Goal: Communication & Community: Ask a question

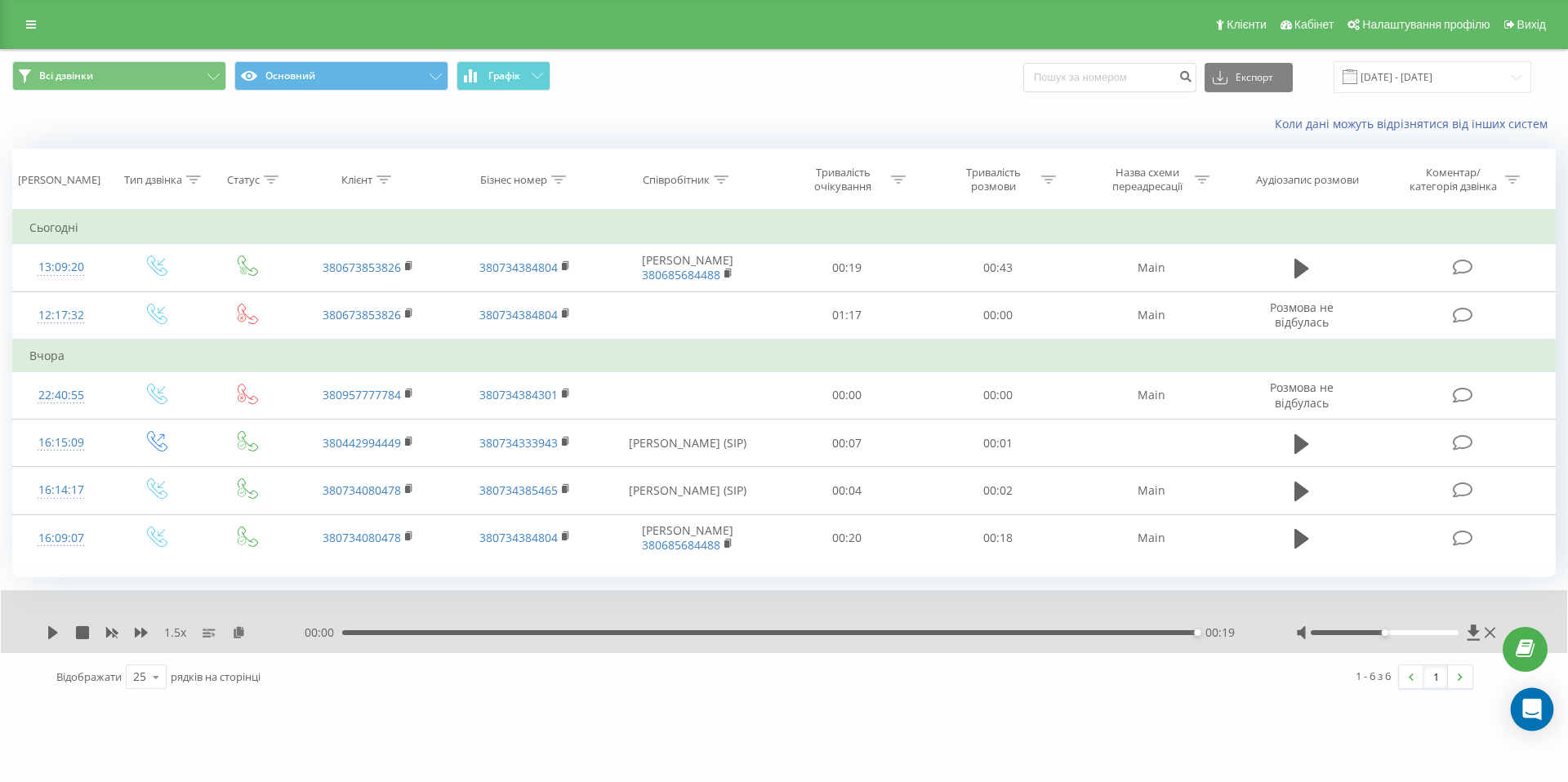
click at [1529, 716] on icon "Open Intercom Messenger" at bounding box center [1532, 709] width 19 height 22
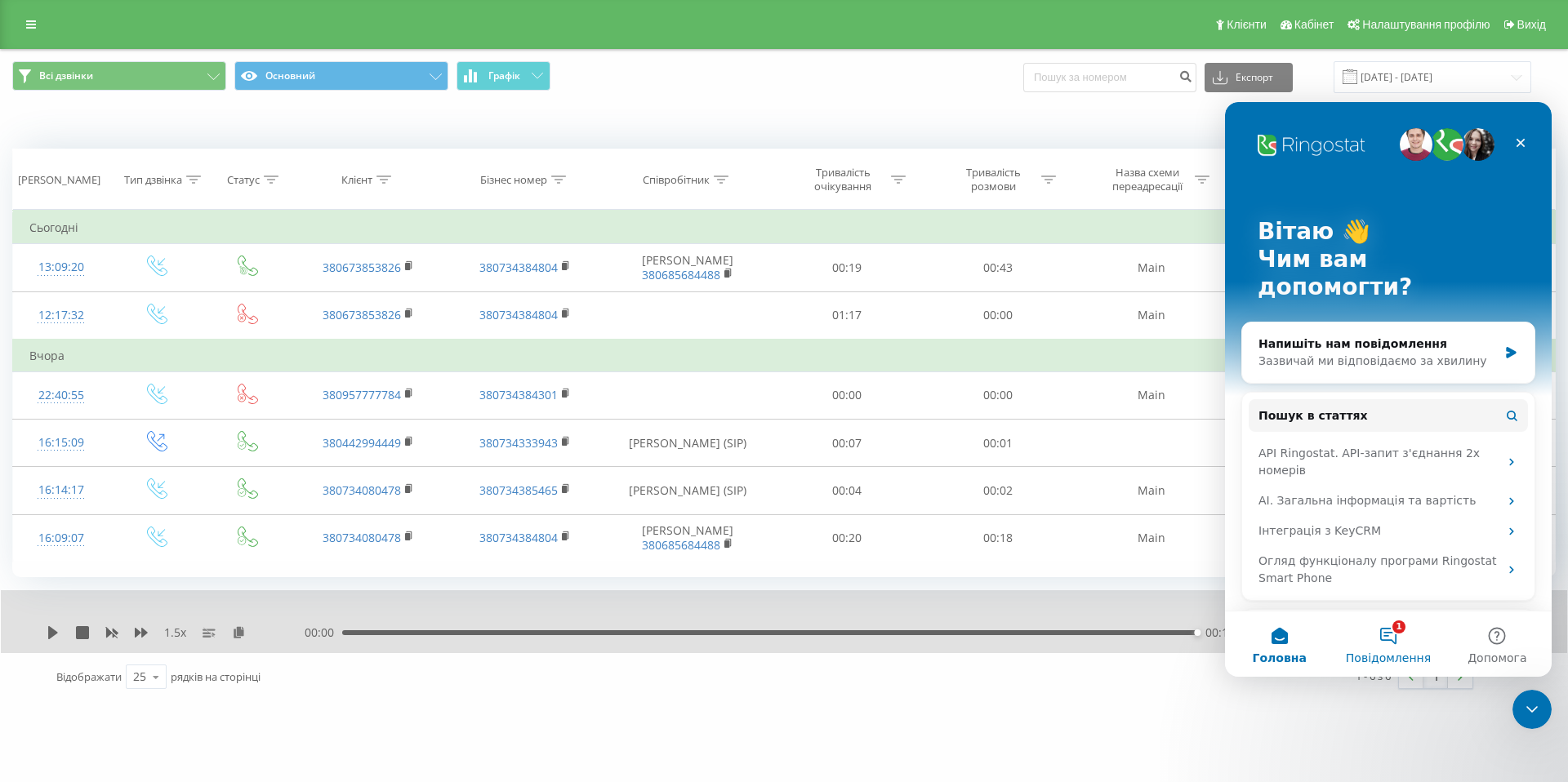
click at [1387, 646] on button "1 Повідомлення" at bounding box center [1388, 644] width 109 height 65
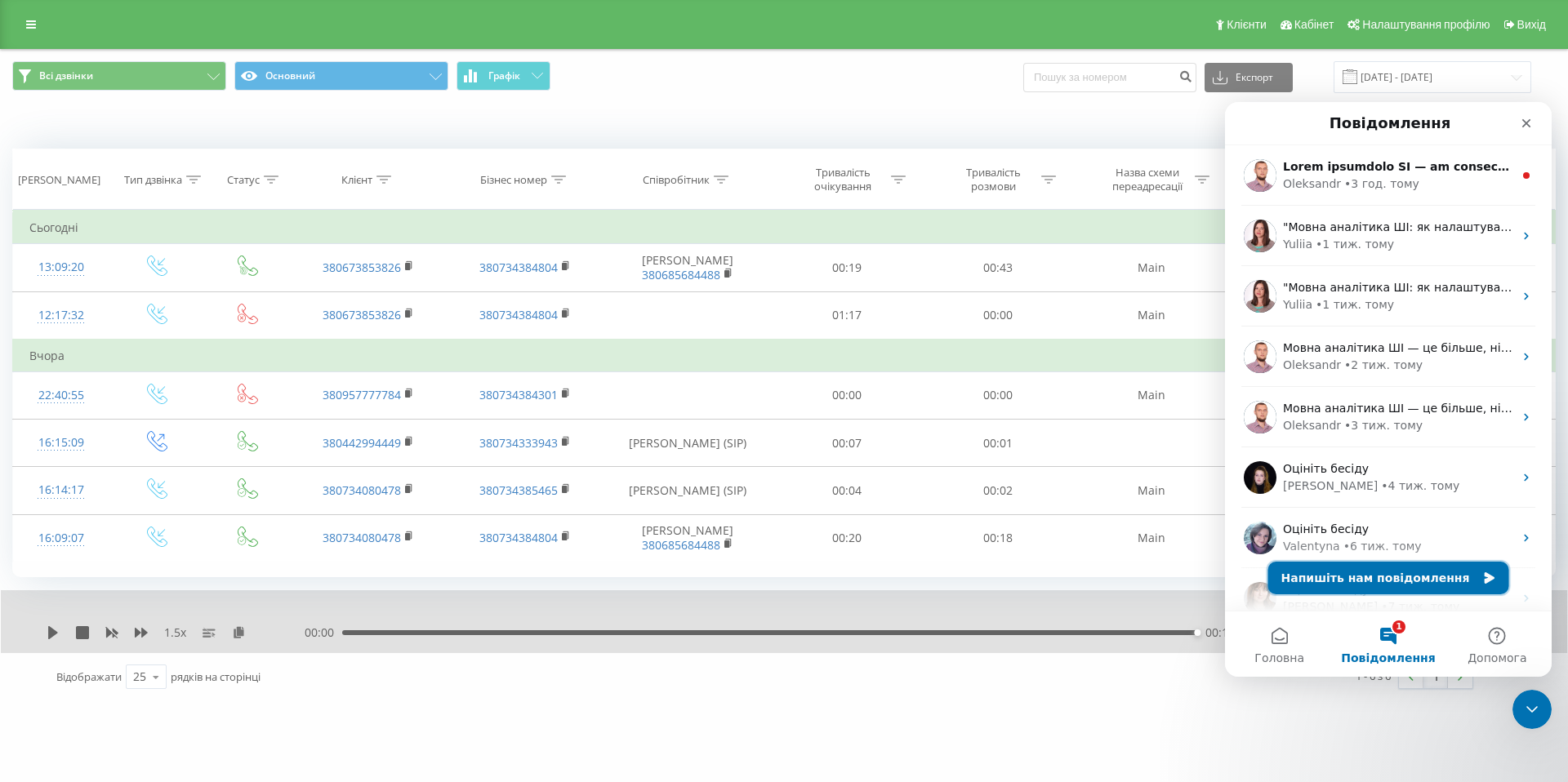
click at [1382, 578] on button "Напишіть нам повідомлення" at bounding box center [1389, 578] width 241 height 33
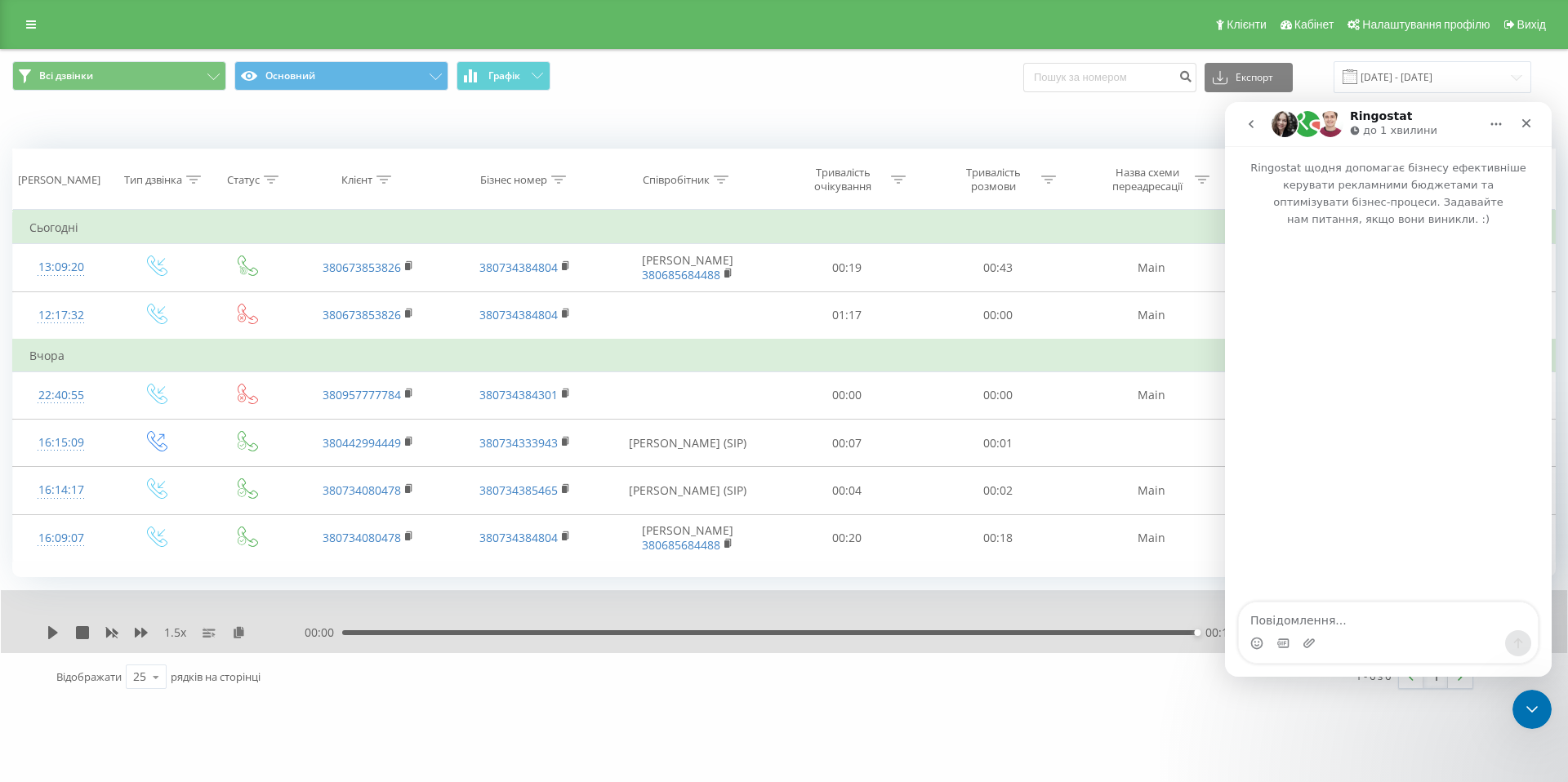
drag, startPoint x: 1331, startPoint y: 626, endPoint x: 1334, endPoint y: 614, distance: 12.4
click at [1332, 625] on textarea "Повідомлення..." at bounding box center [1388, 616] width 299 height 28
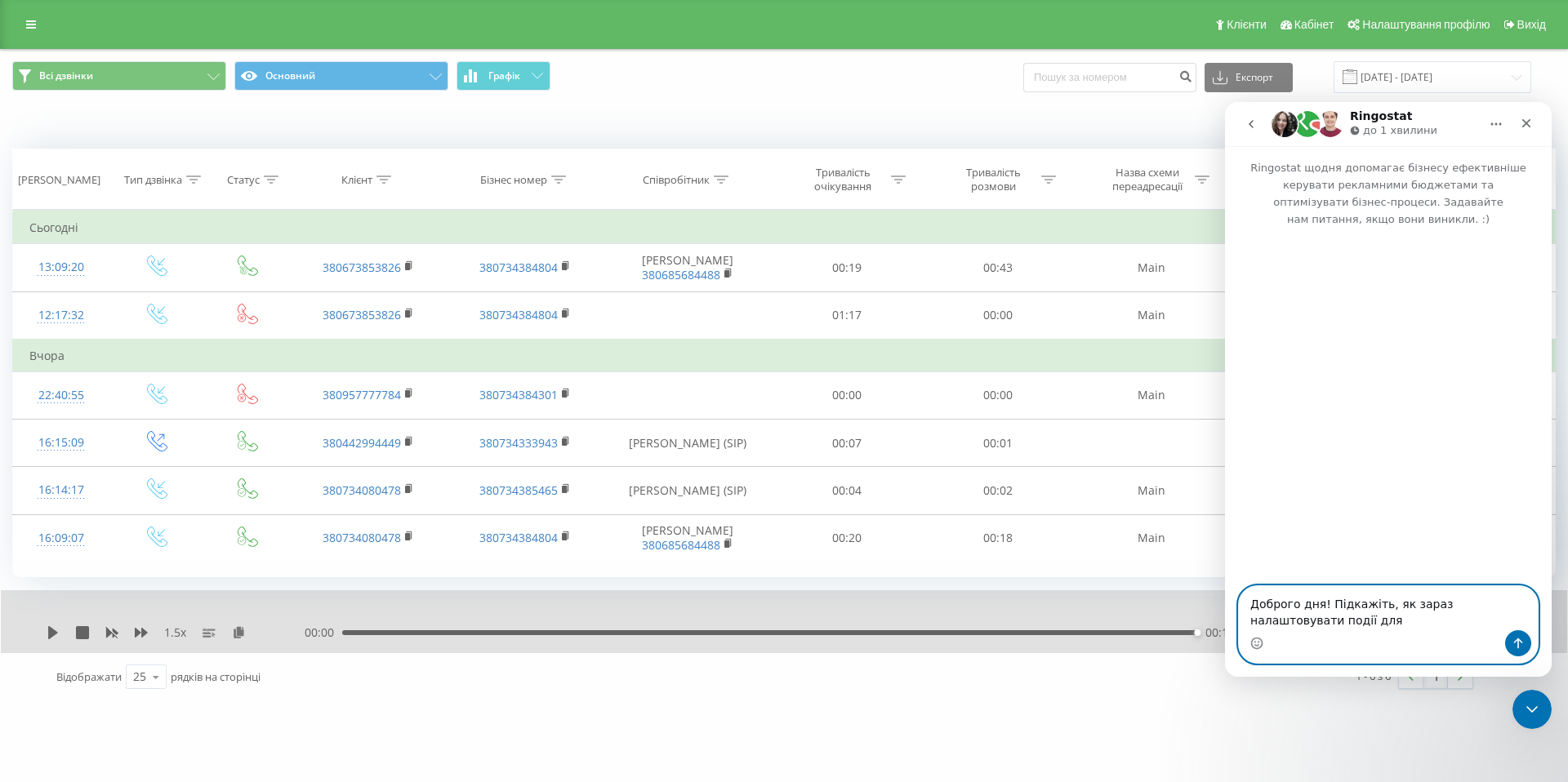
paste textarea "Proper, callback, unique"
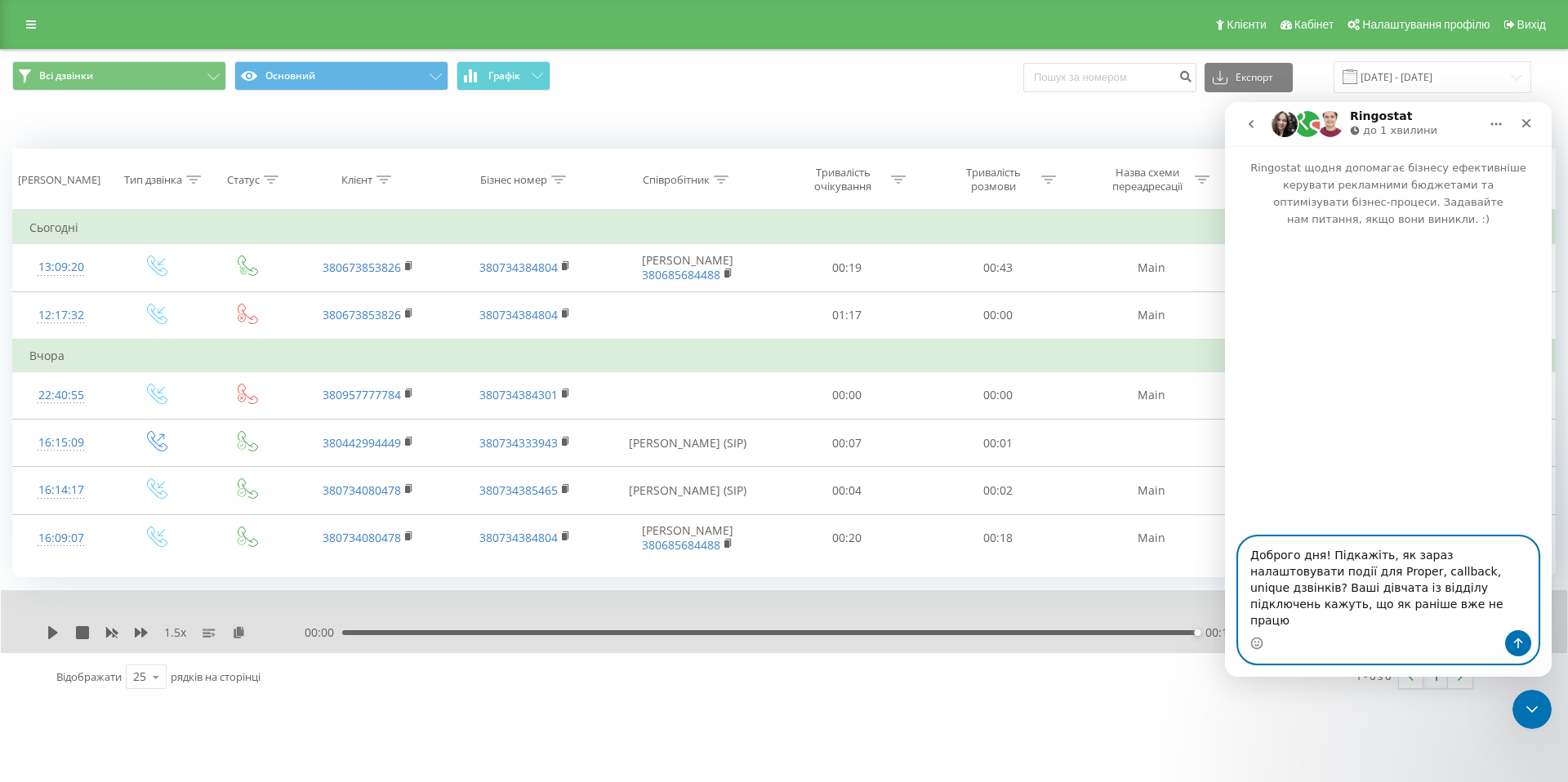
type textarea "Доброго дня! Підкажіть, як зараз налаштовувати події для Proper, callback, uniq…"
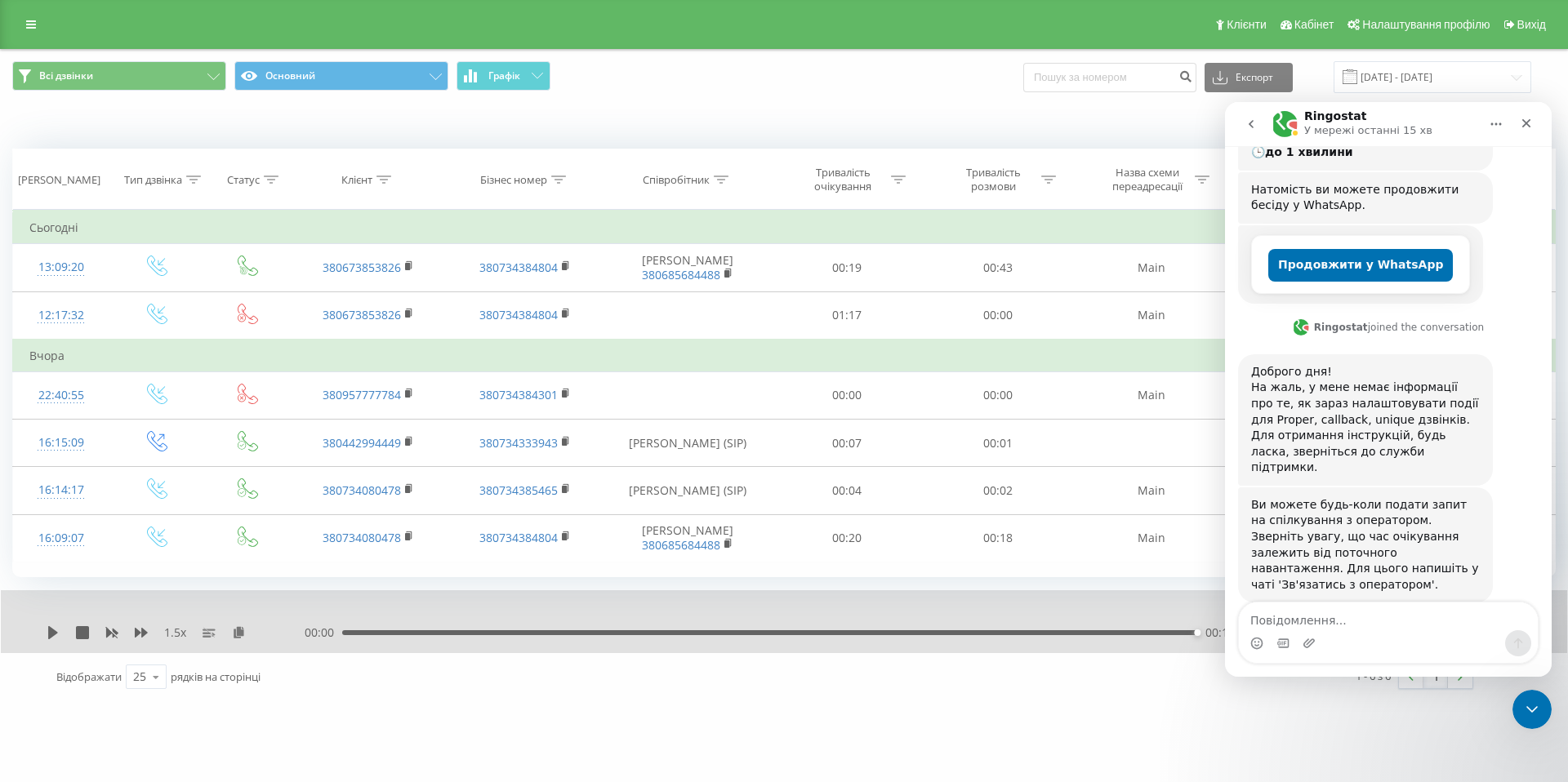
scroll to position [316, 0]
click at [1328, 615] on textarea "Повідомлення..." at bounding box center [1388, 616] width 299 height 28
type textarea "А я куди звернувся?"
click at [1251, 121] on icon "go back" at bounding box center [1252, 124] width 13 height 13
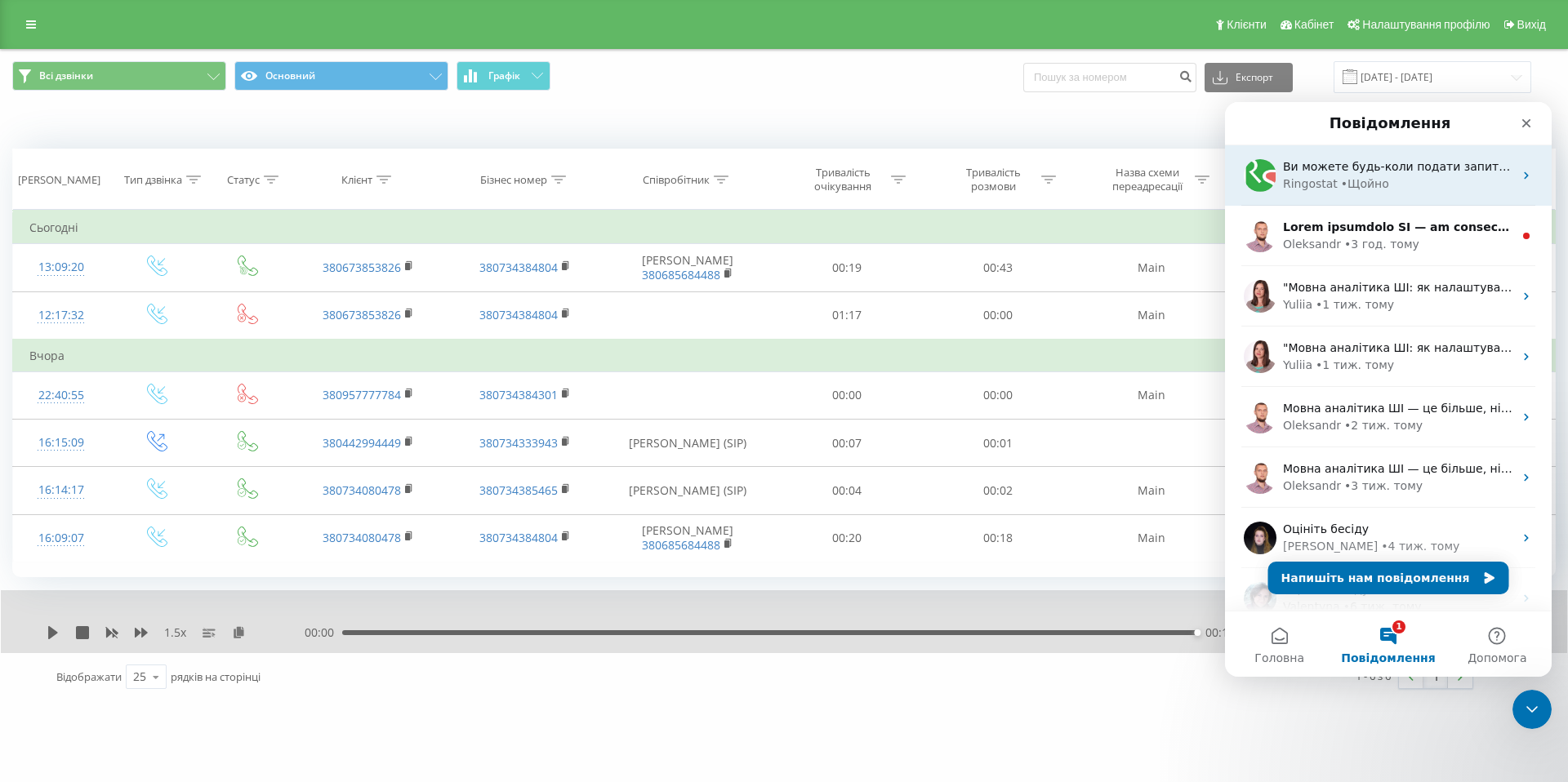
click at [1416, 183] on div "Ringostat • Щойно" at bounding box center [1399, 184] width 230 height 17
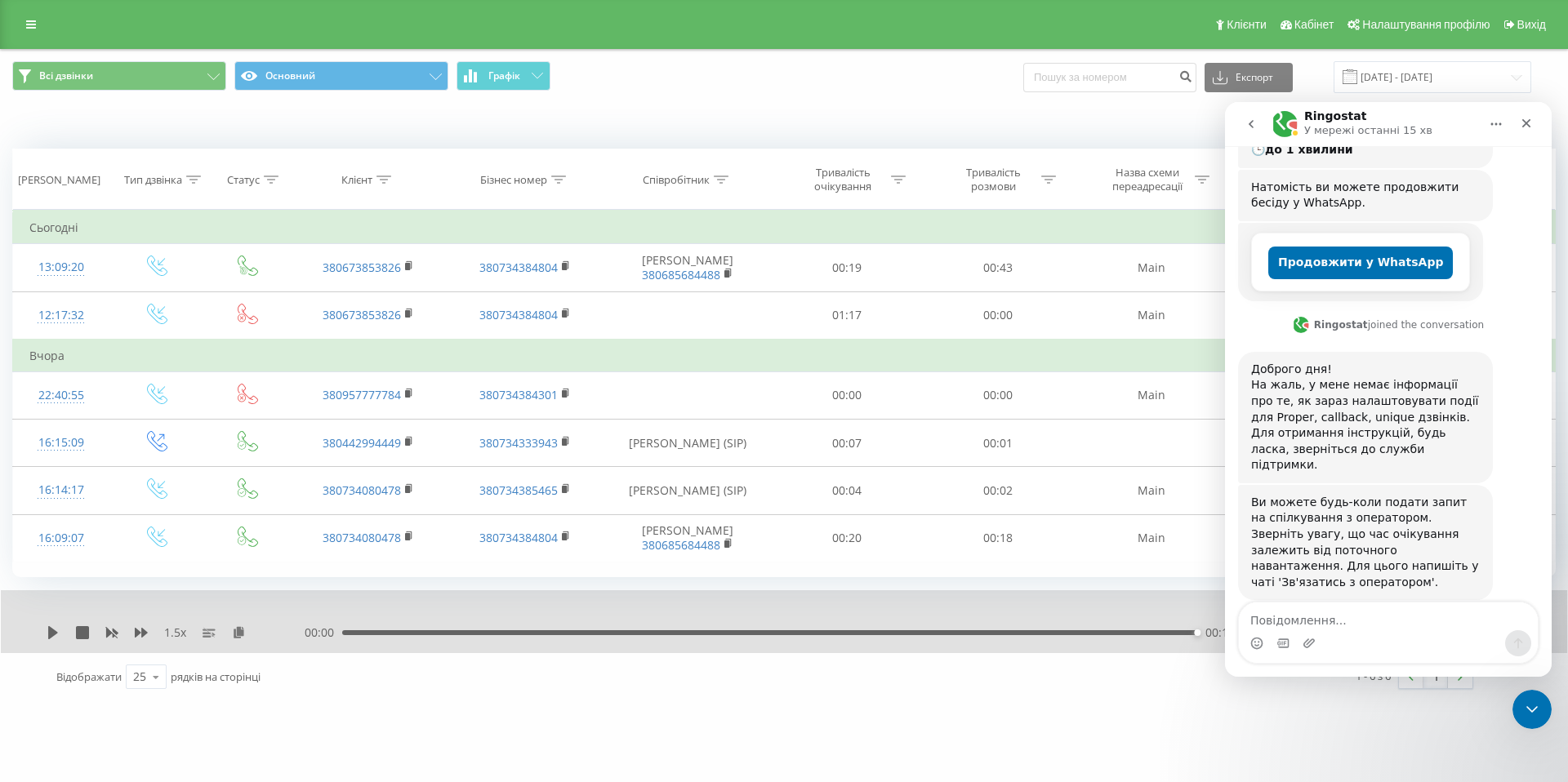
scroll to position [365, 0]
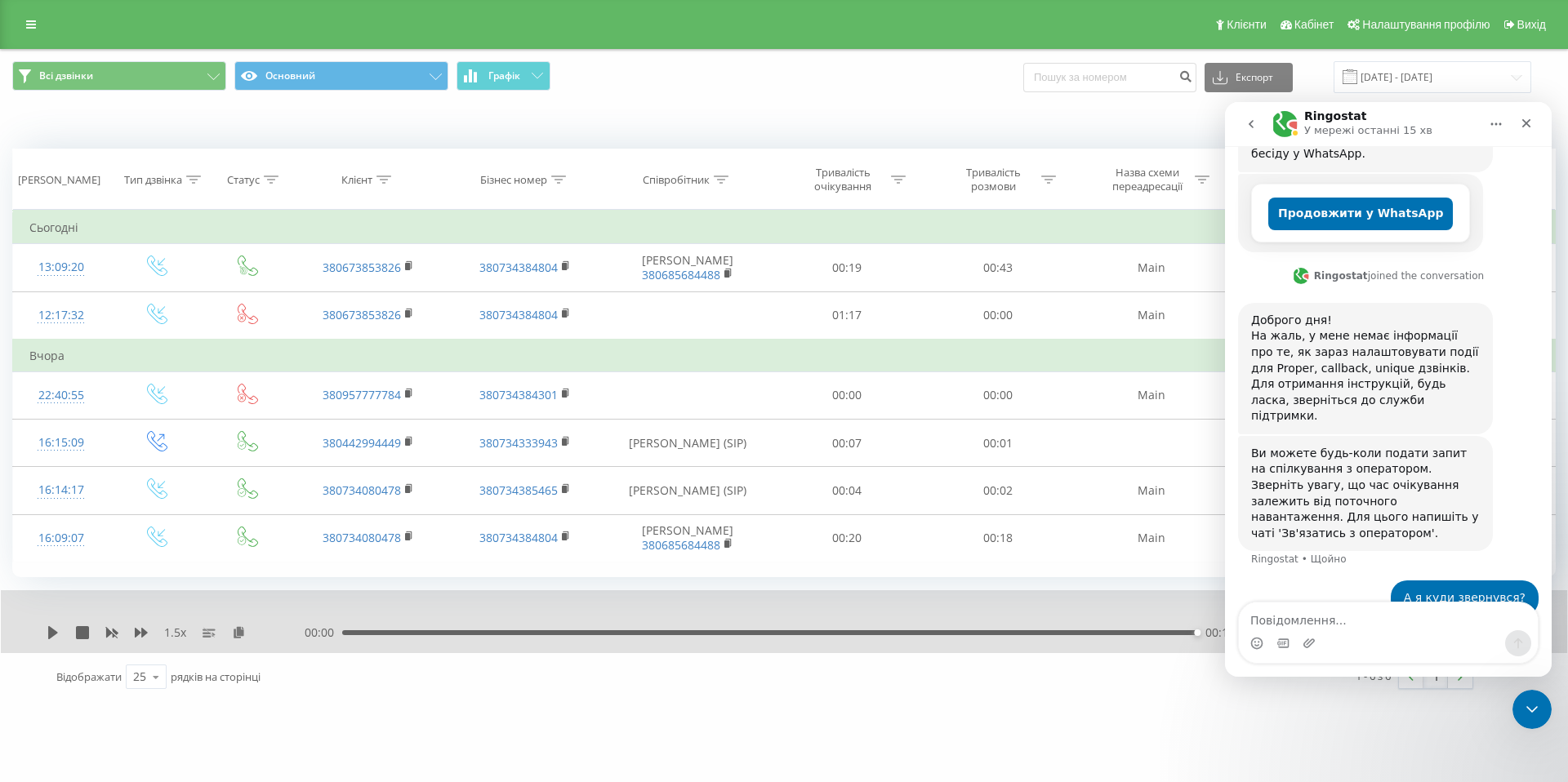
click at [1502, 118] on icon "Головна" at bounding box center [1496, 124] width 13 height 13
click at [1515, 436] on div "Ви можете будь-коли подати запит на спілкування з оператором. Зверніть увагу, щ…" at bounding box center [1388, 508] width 300 height 145
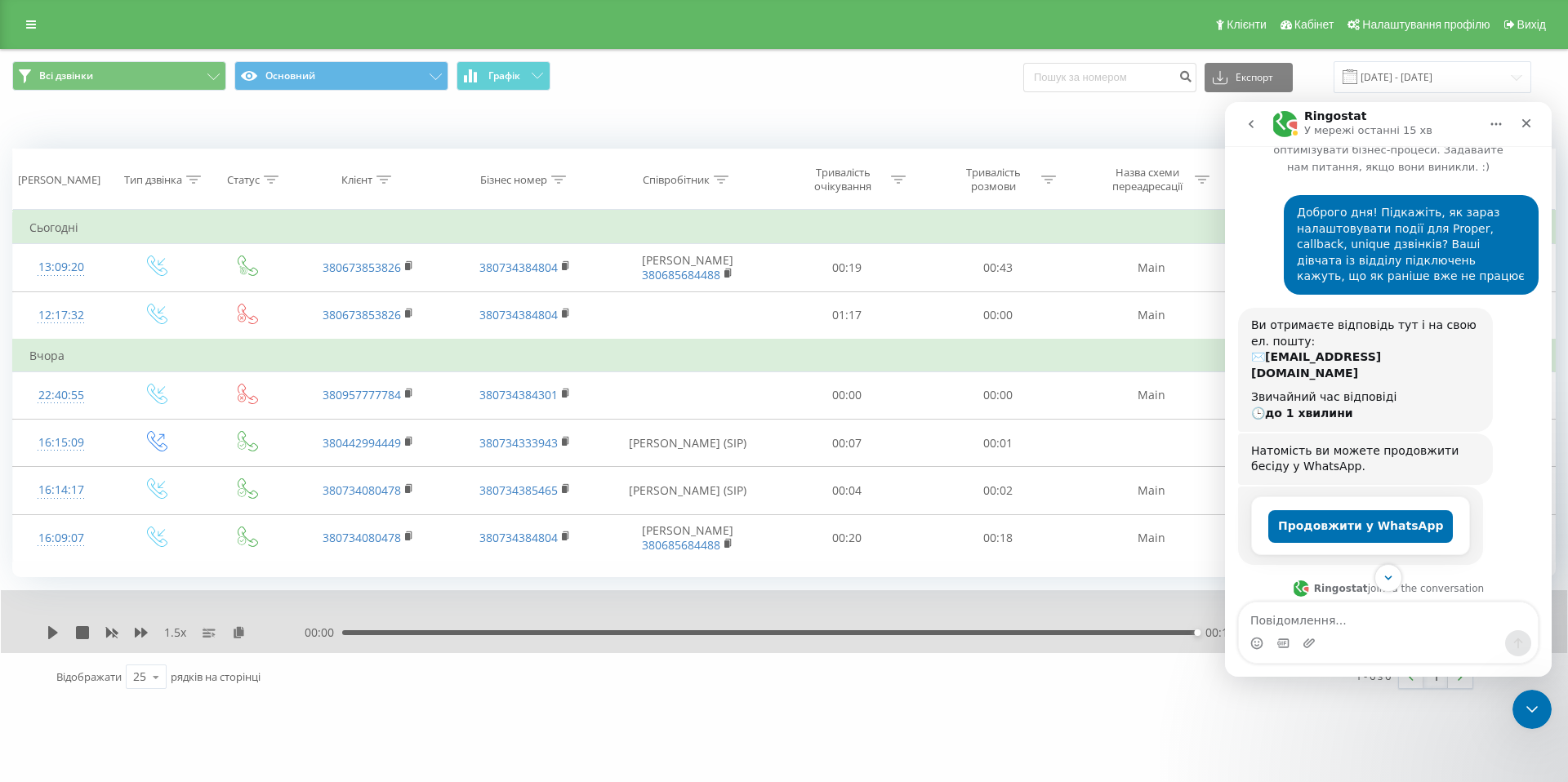
scroll to position [53, 0]
click at [690, 90] on span "Всі дзвінки Основний Графік" at bounding box center [392, 77] width 760 height 32
click at [820, 103] on div "Всі дзвінки Основний Графік Експорт .csv .xls .xlsx 22.07.2025 - 22.08.2025" at bounding box center [784, 77] width 1566 height 54
click at [820, 105] on div "Коли дані можуть відрізнятися вiд інших систем" at bounding box center [784, 124] width 1566 height 39
click at [719, 106] on div "Коли дані можуть відрізнятися вiд інших систем" at bounding box center [784, 124] width 1566 height 39
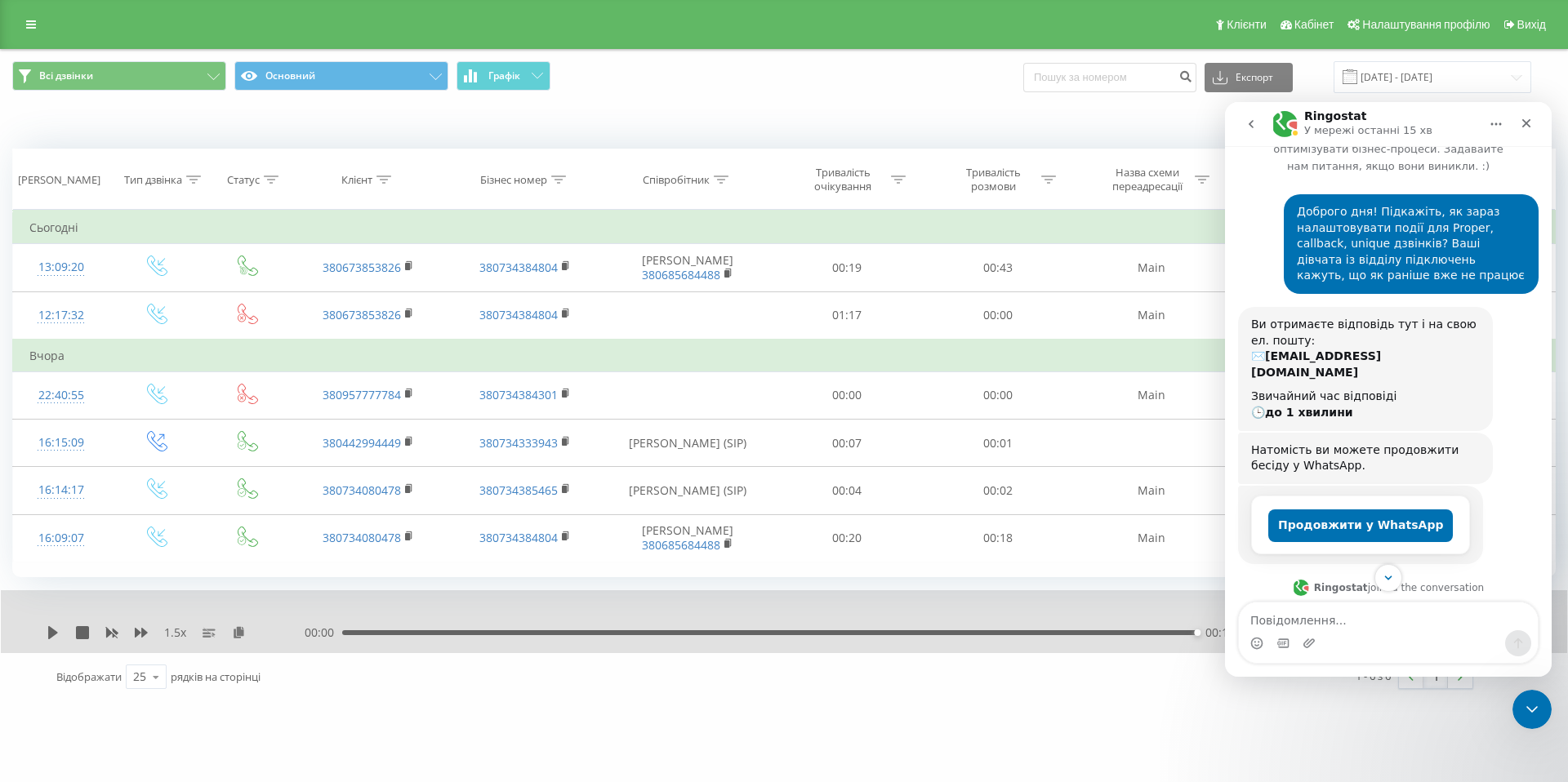
click at [826, 90] on div "Всі дзвінки Основний Графік Експорт .csv .xls .xlsx 22.07.2025 - 22.08.2025" at bounding box center [784, 77] width 1544 height 32
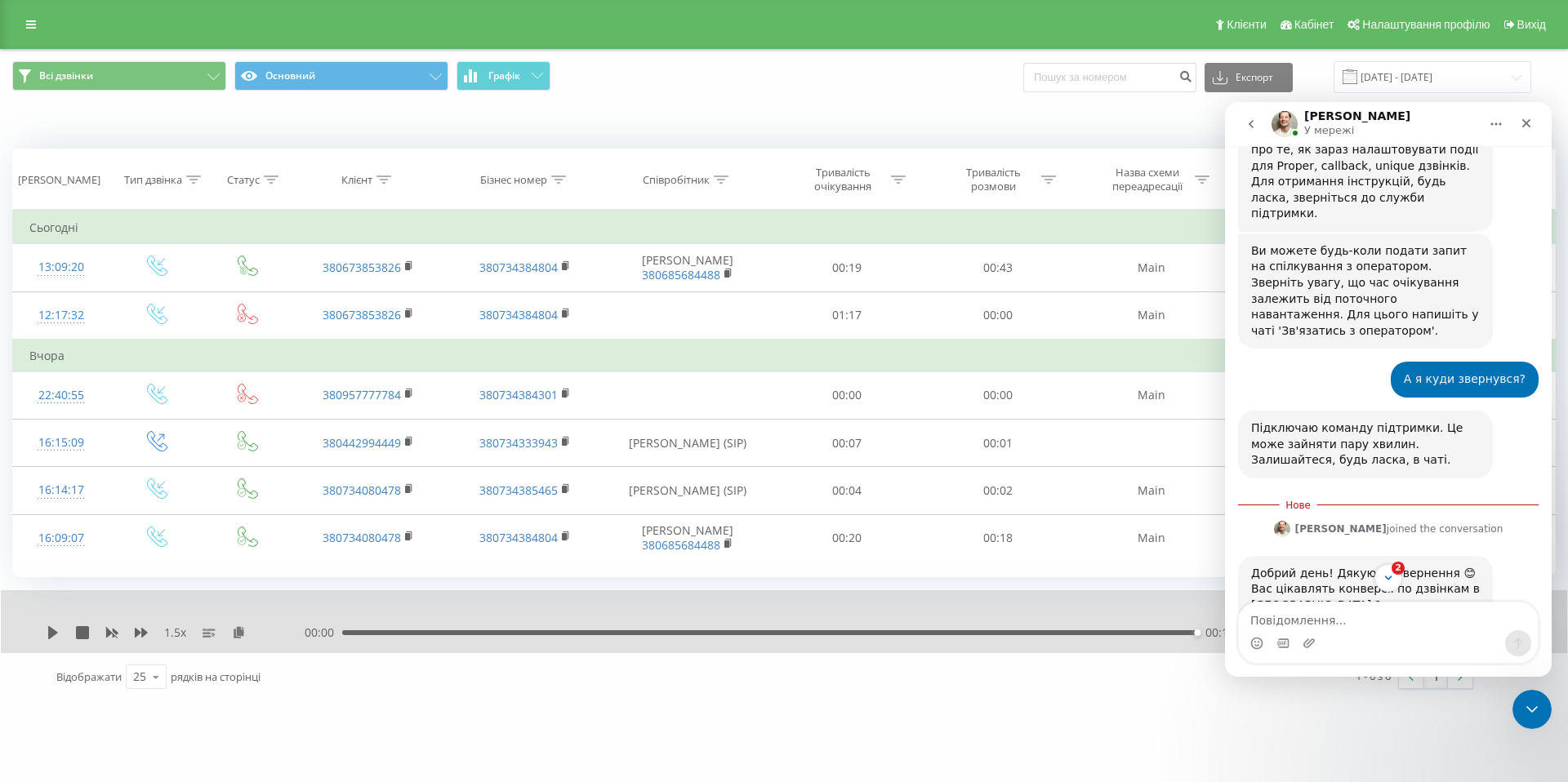
scroll to position [590, 0]
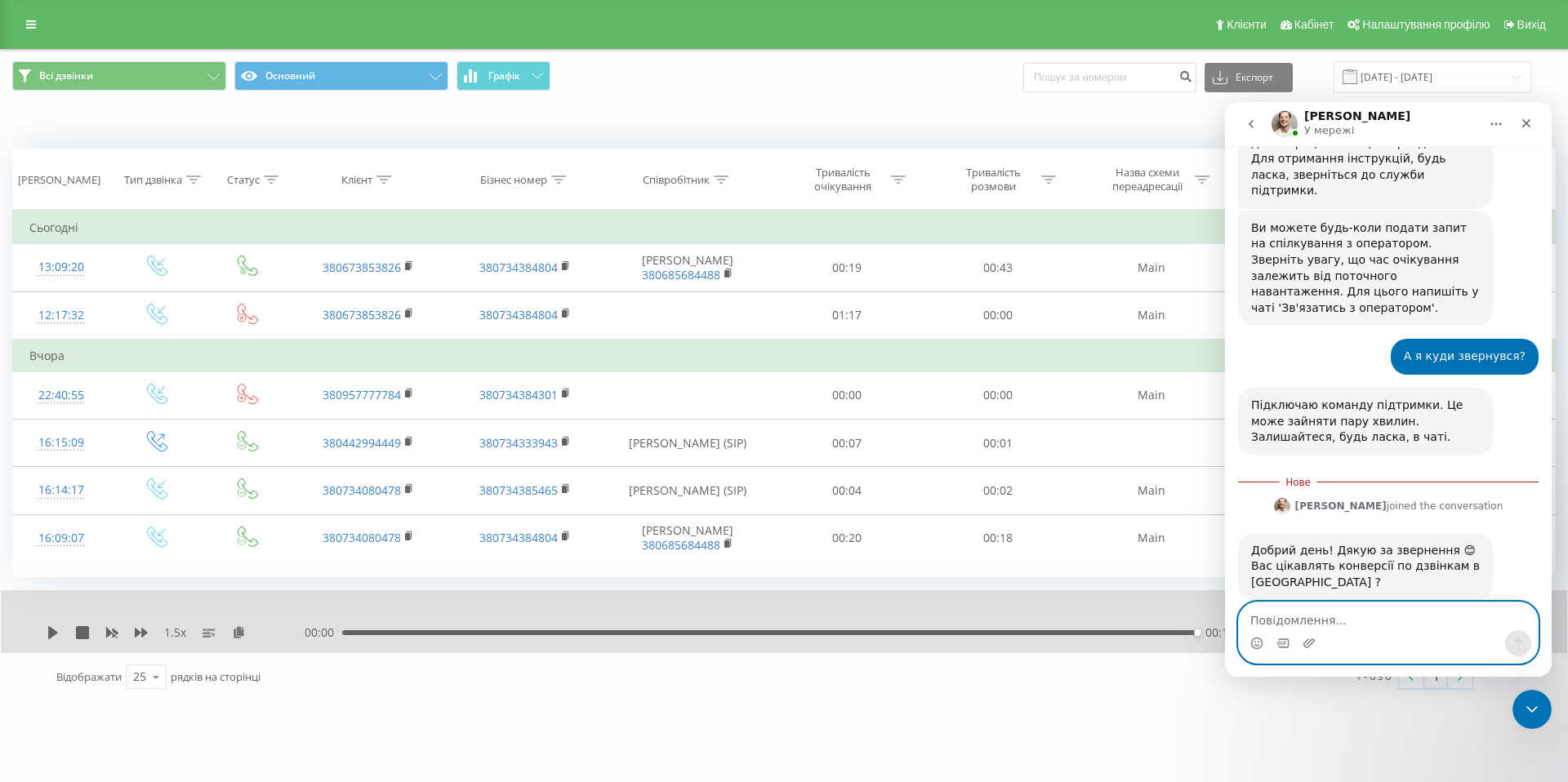
click at [1368, 620] on textarea "Повідомлення..." at bounding box center [1388, 616] width 299 height 28
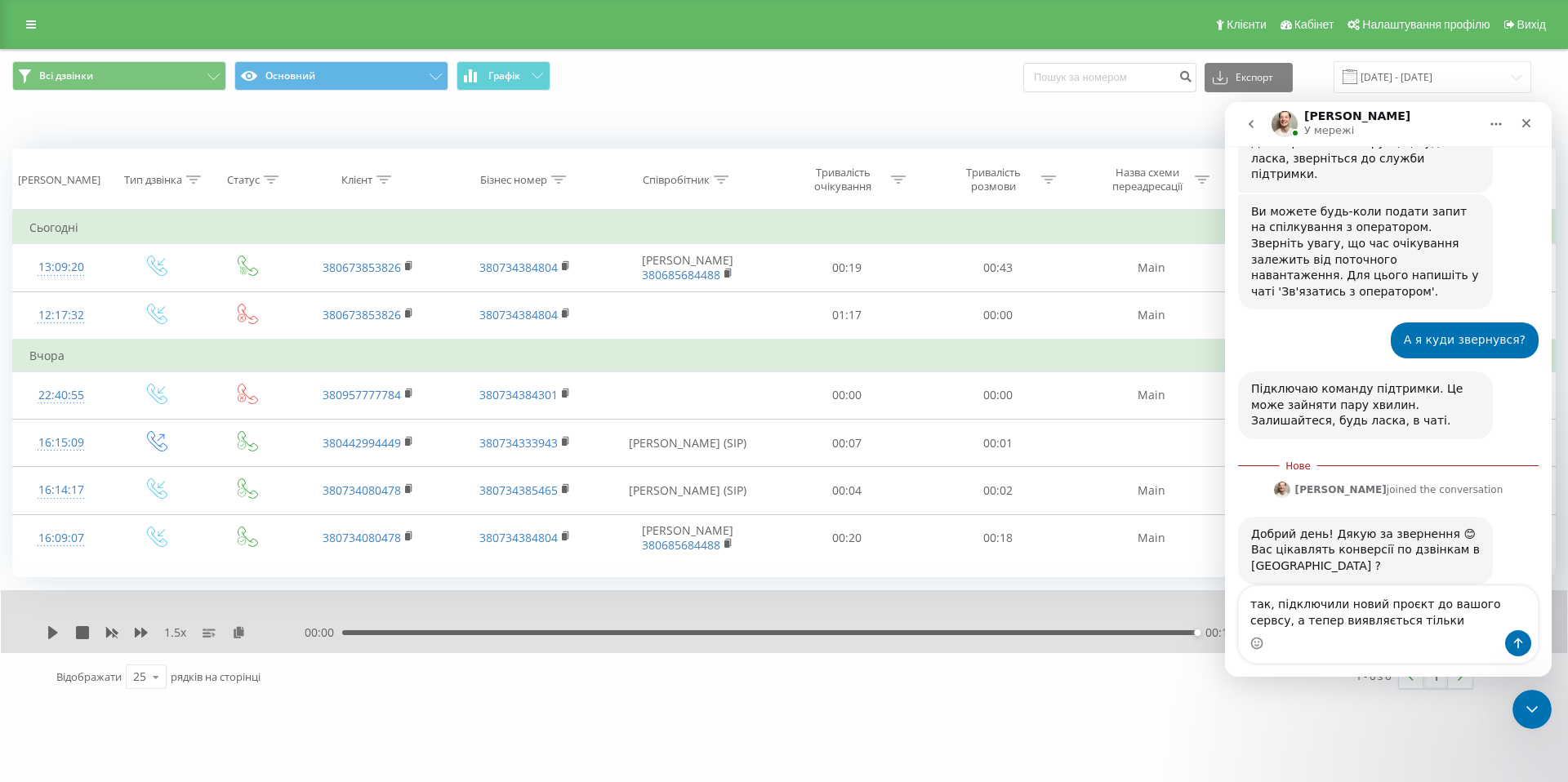
click at [1398, 557] on div "Добрий день! Дякую за звернення 😊 ​Вас цікавлять конверсії по дзвінкам в ГА4 ? …" at bounding box center [1388, 569] width 300 height 104
click at [1418, 627] on textarea "так, підключили новий проєкт до вашого сервсу, а тепер виявляється тільки" at bounding box center [1388, 608] width 299 height 44
paste textarea "Ringostat_calls"
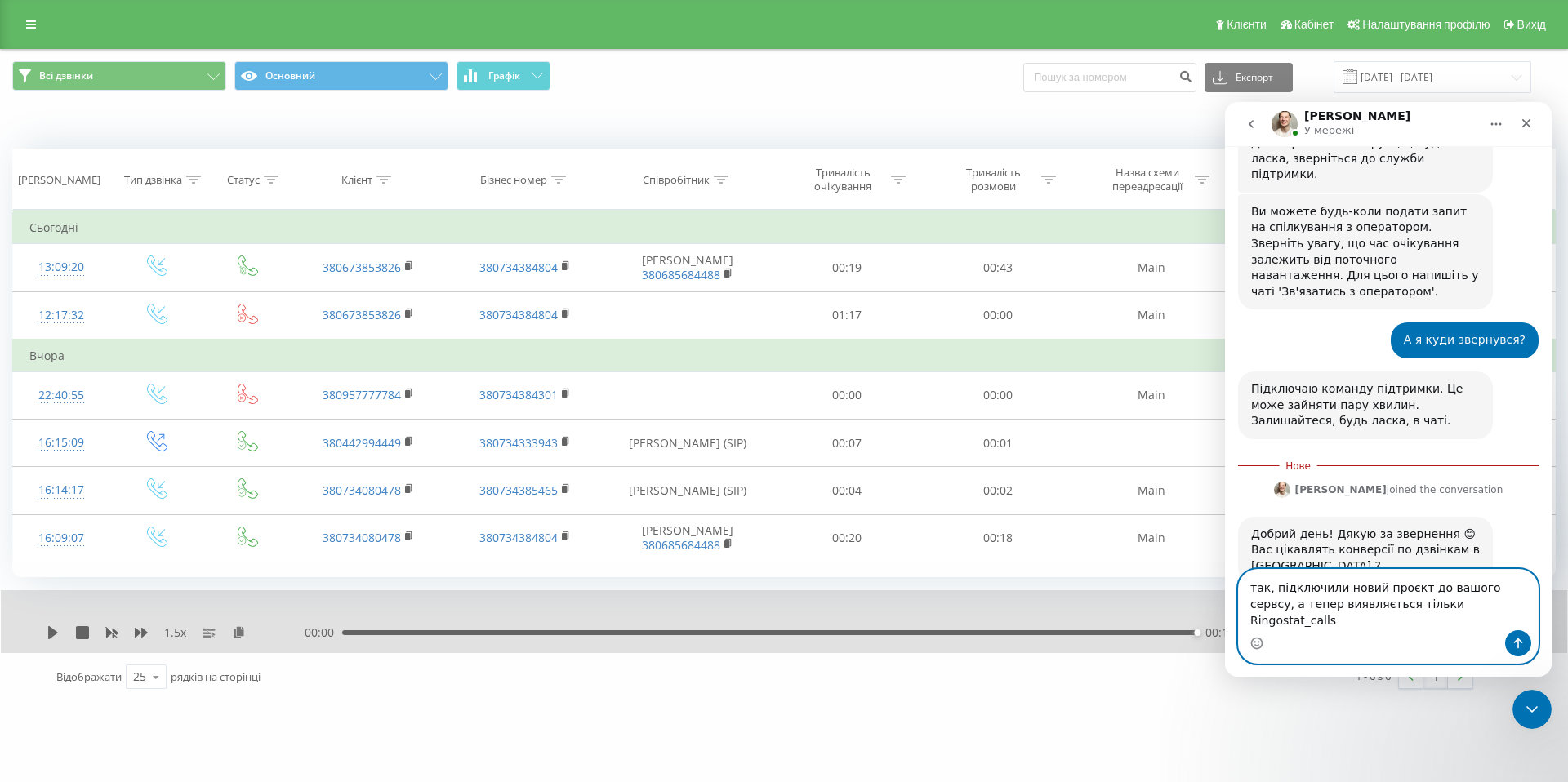
scroll to position [623, 0]
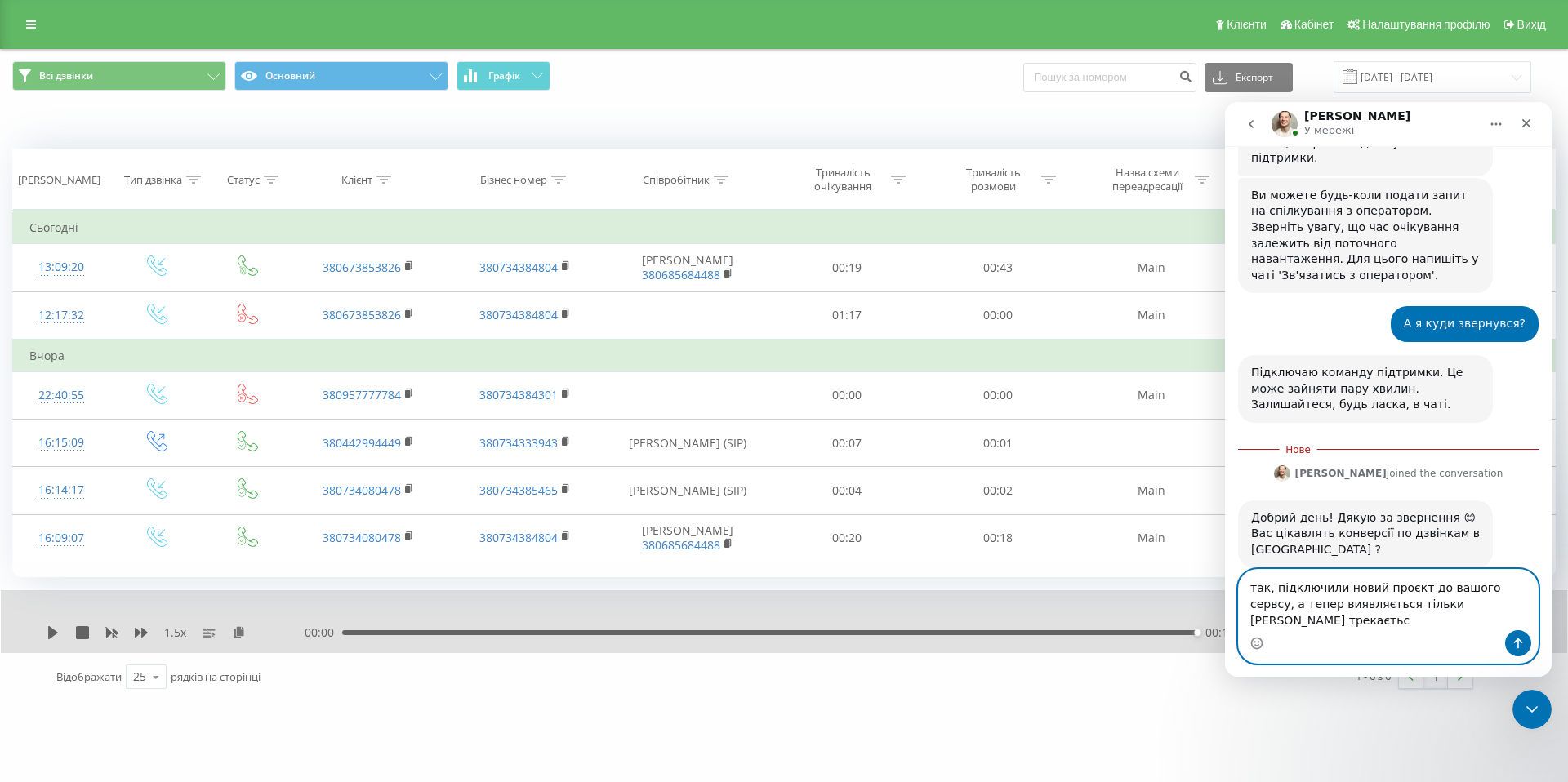
type textarea "так, підключили новий проєкт до вашого сервсу, а тепер виявляється тільки Ringo…"
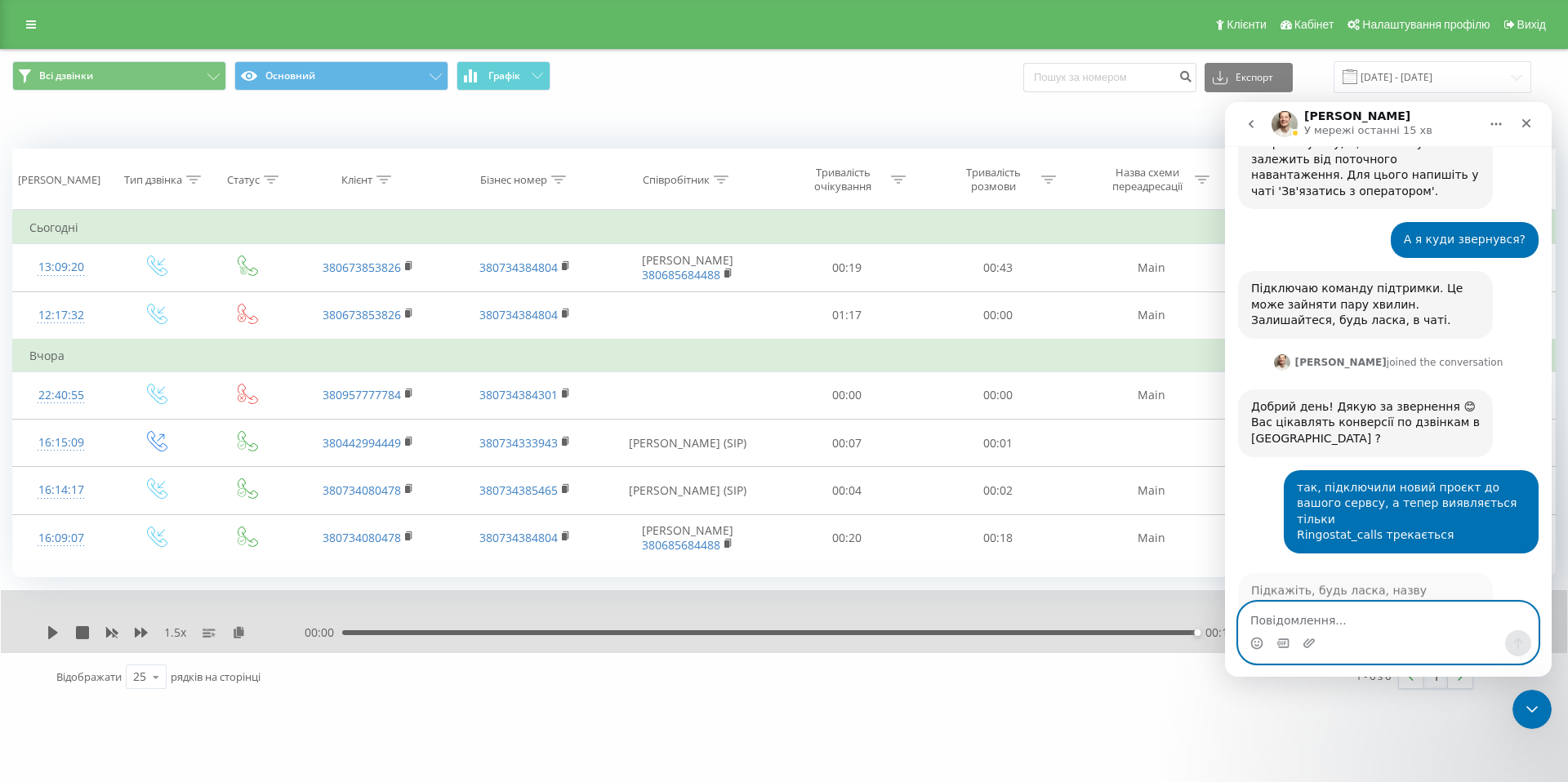
scroll to position [709, 0]
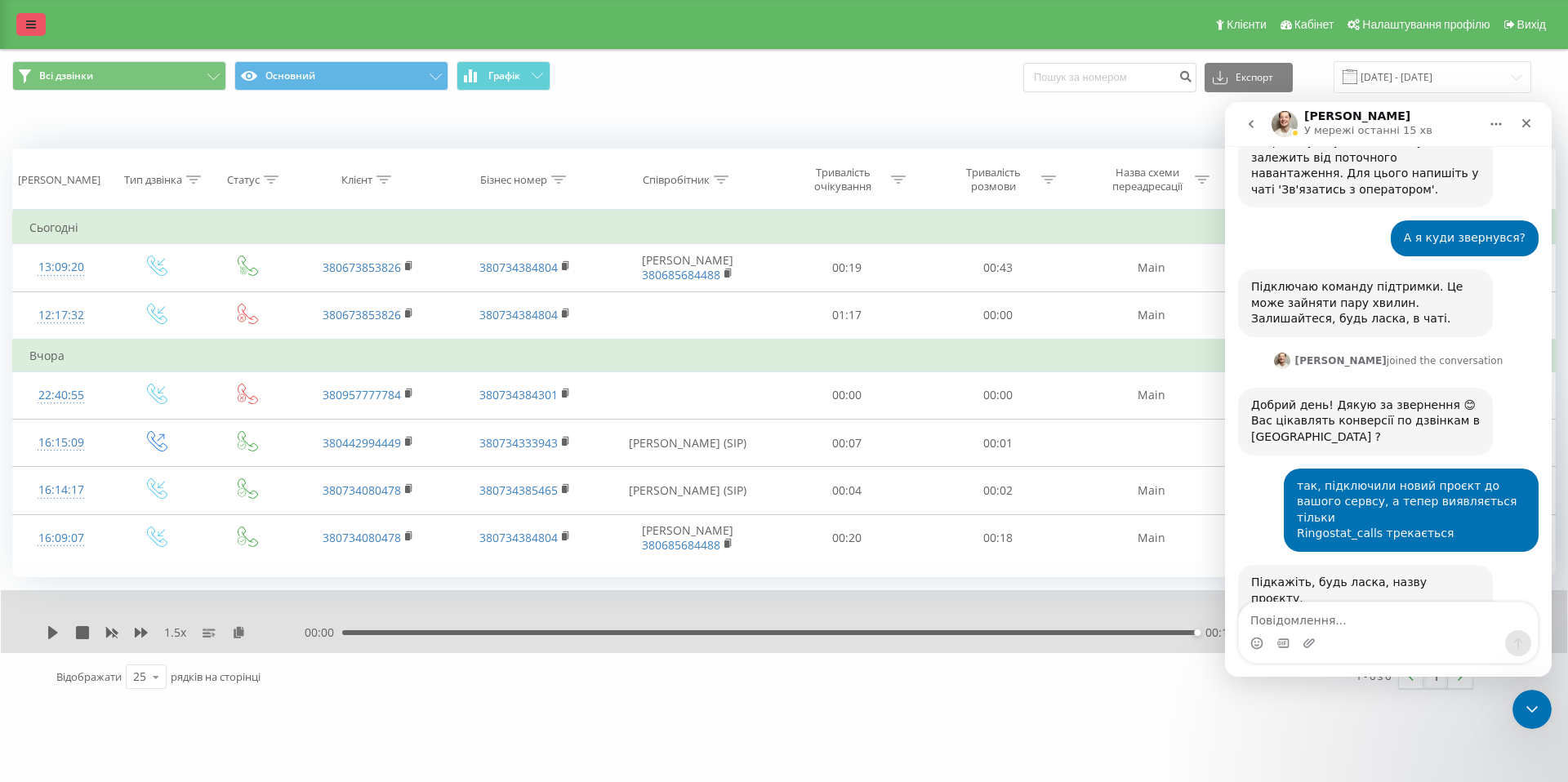
click at [34, 22] on icon at bounding box center [31, 24] width 9 height 11
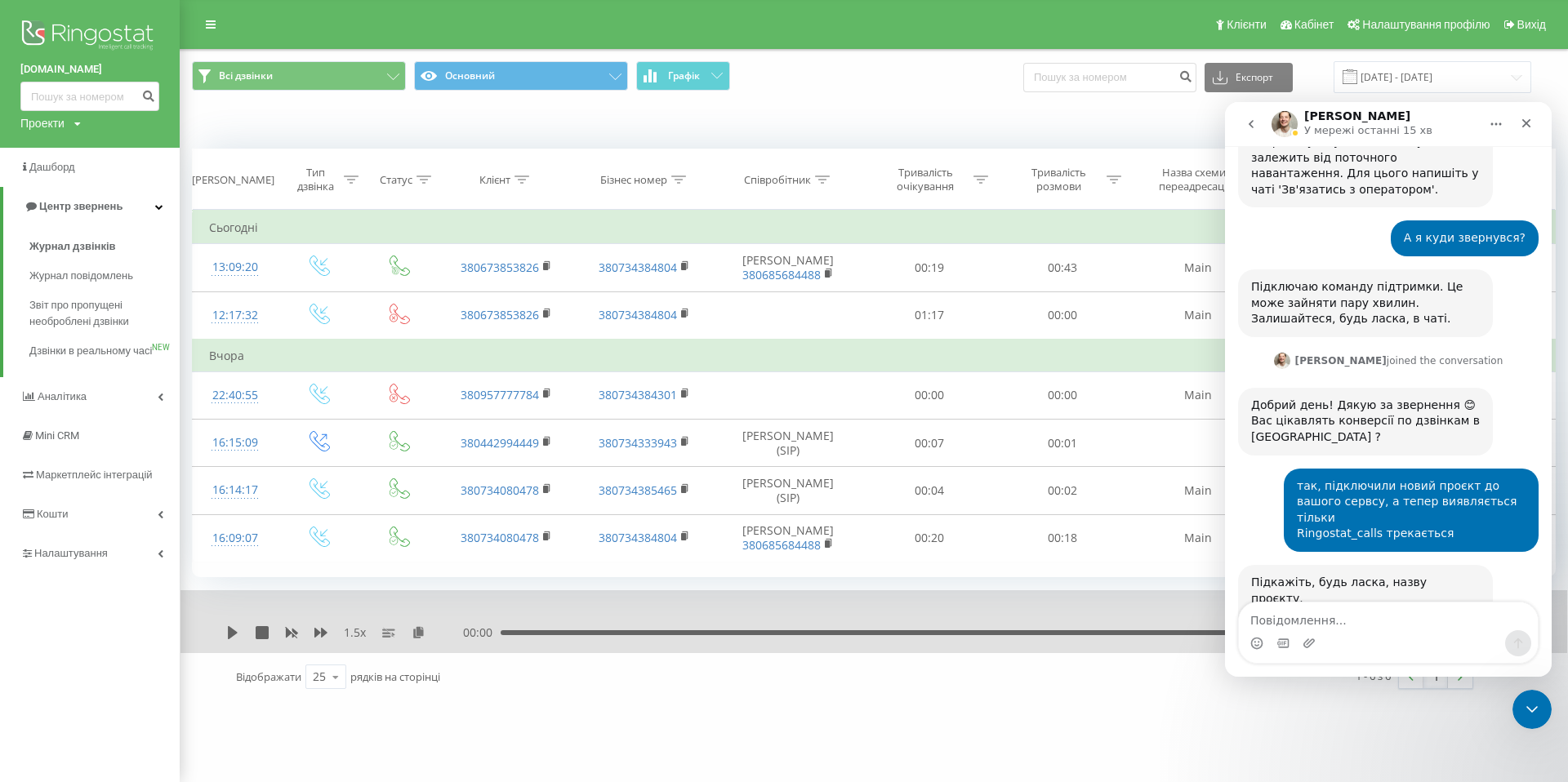
click at [72, 128] on div "Проекти proskill.com.ua steli.market casa-verdi.com" at bounding box center [51, 123] width 61 height 16
drag, startPoint x: 28, startPoint y: 208, endPoint x: 106, endPoint y: 210, distance: 78.0
click at [108, 210] on div "[DOMAIN_NAME]" at bounding box center [74, 210] width 106 height 31
click at [1365, 621] on textarea "Повідомлення..." at bounding box center [1388, 616] width 299 height 28
type textarea "[DOMAIN_NAME]"
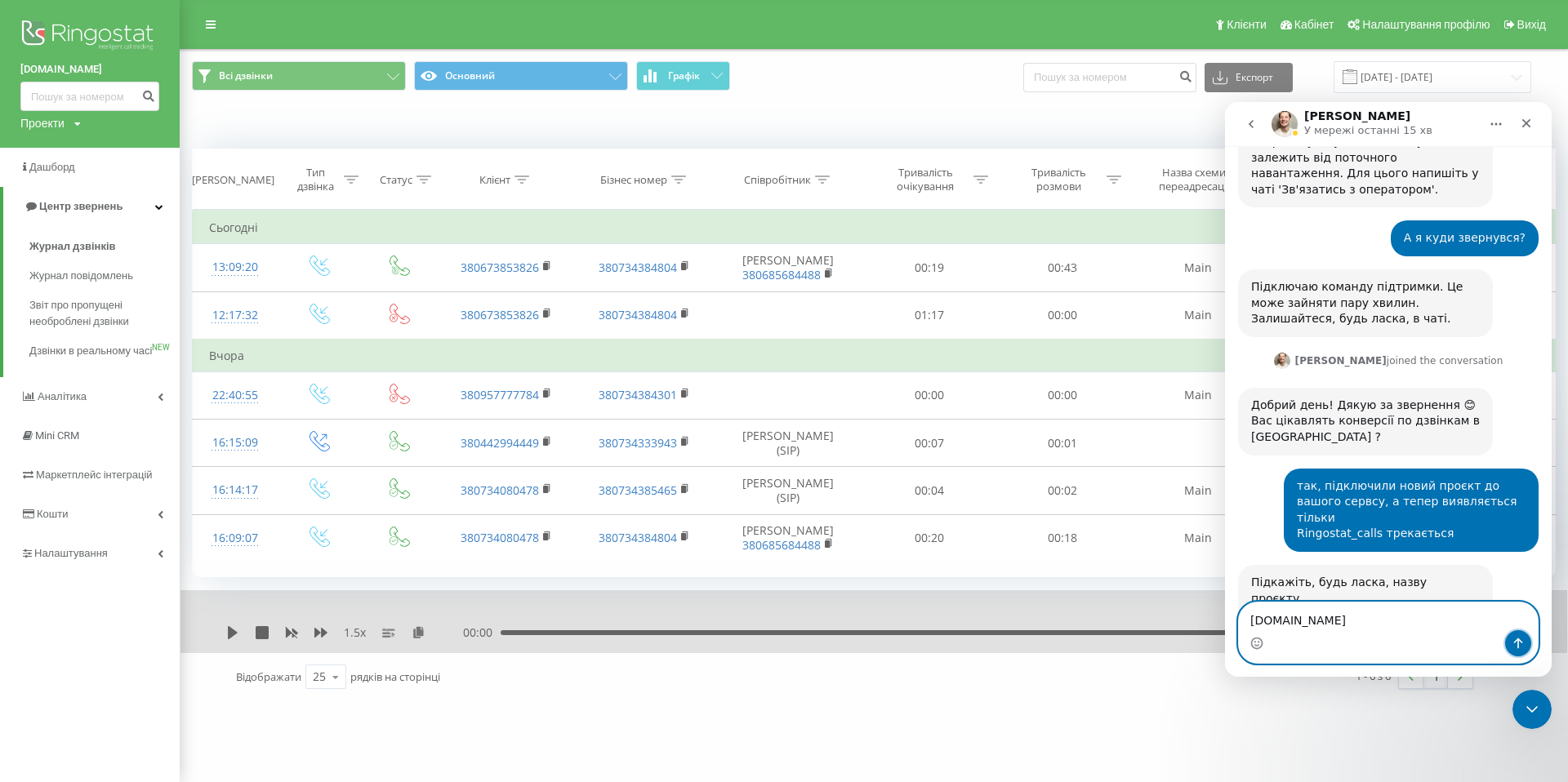
click at [1521, 646] on icon "Надіслати повідомлення…" at bounding box center [1518, 644] width 13 height 13
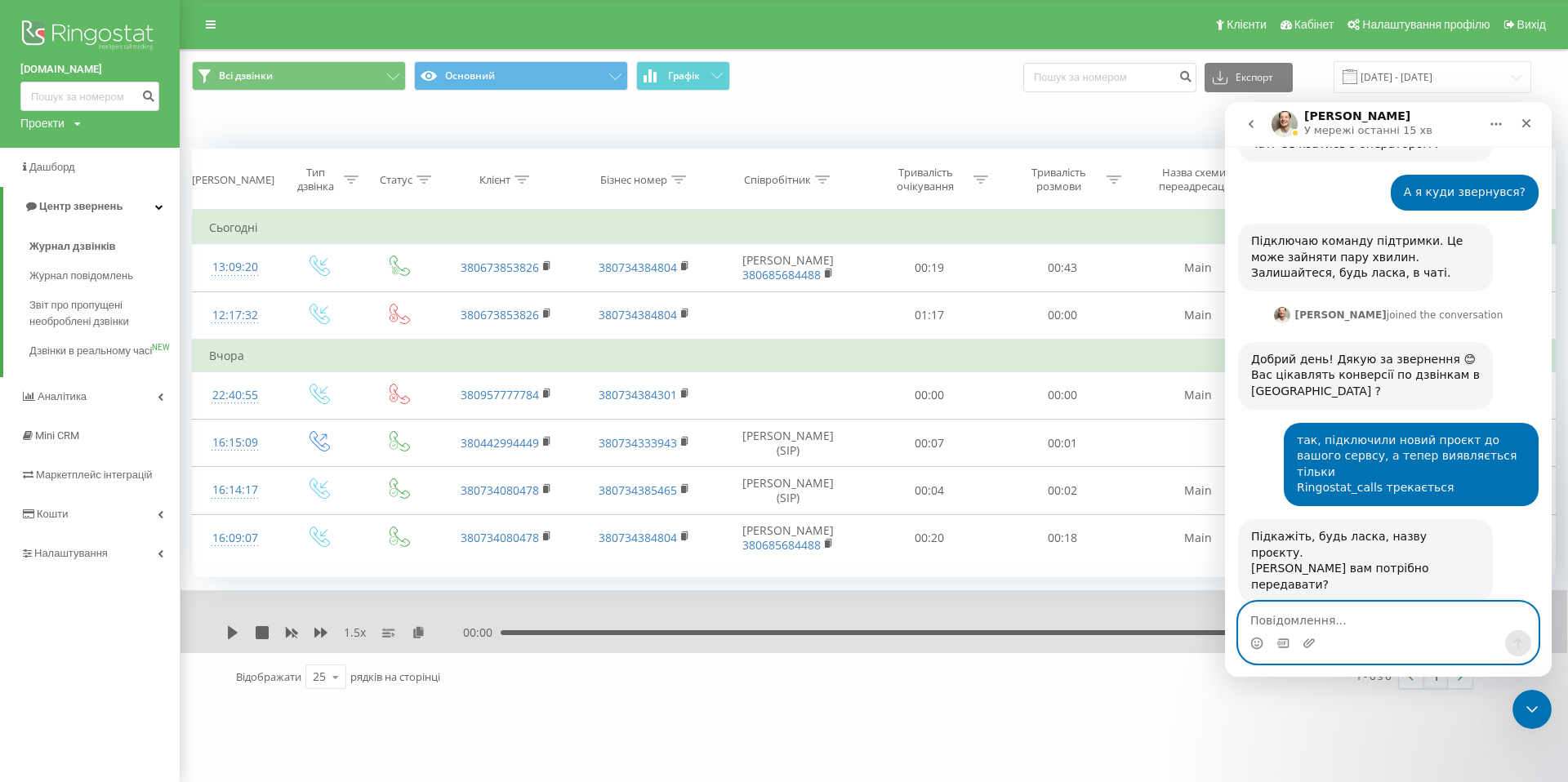
scroll to position [758, 0]
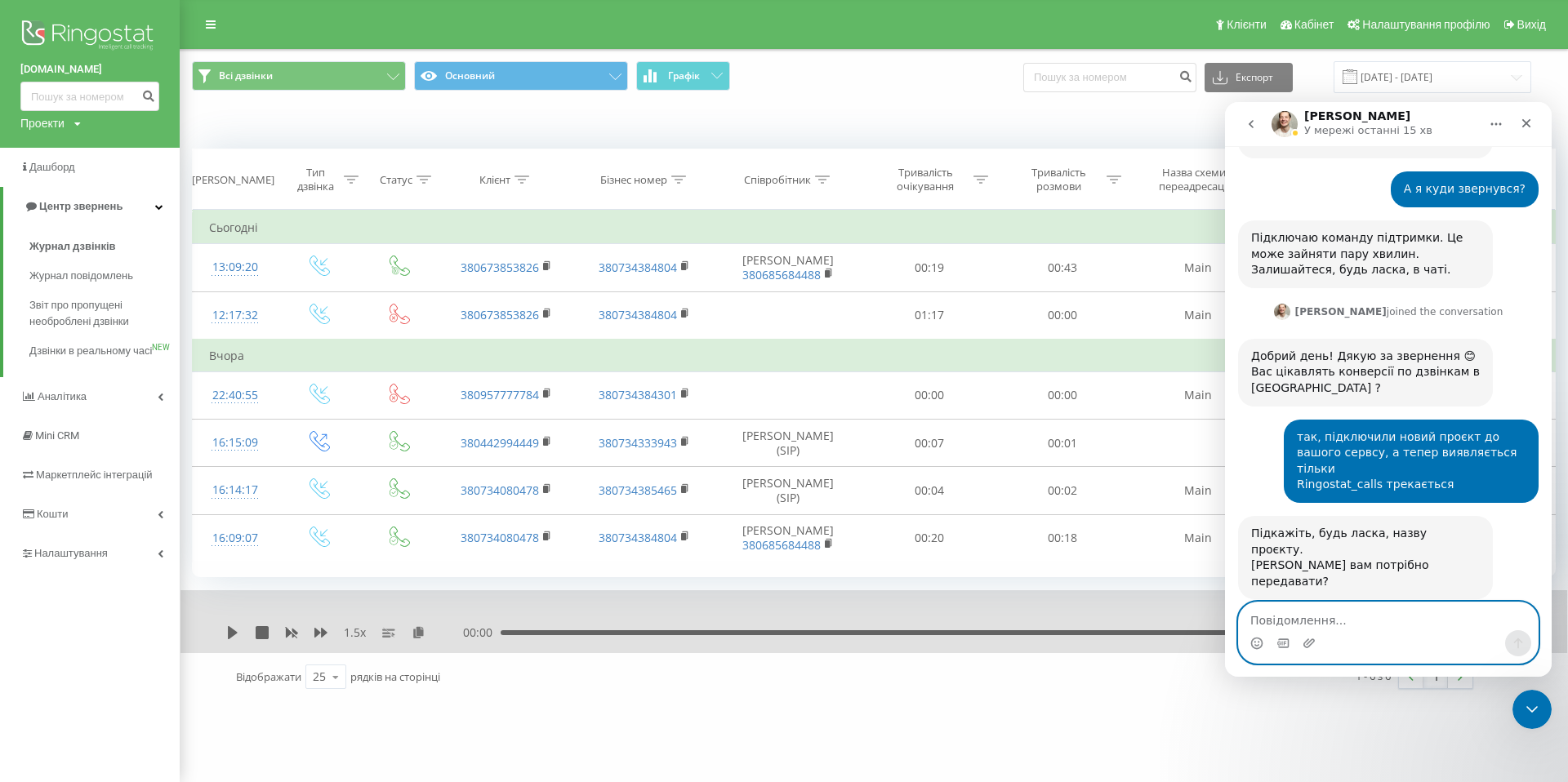
click at [1372, 623] on textarea "Повідомлення..." at bounding box center [1388, 616] width 299 height 28
type textarea "W"
type textarea "Бажано всі - Унікальні, Зворотні, Цільові"
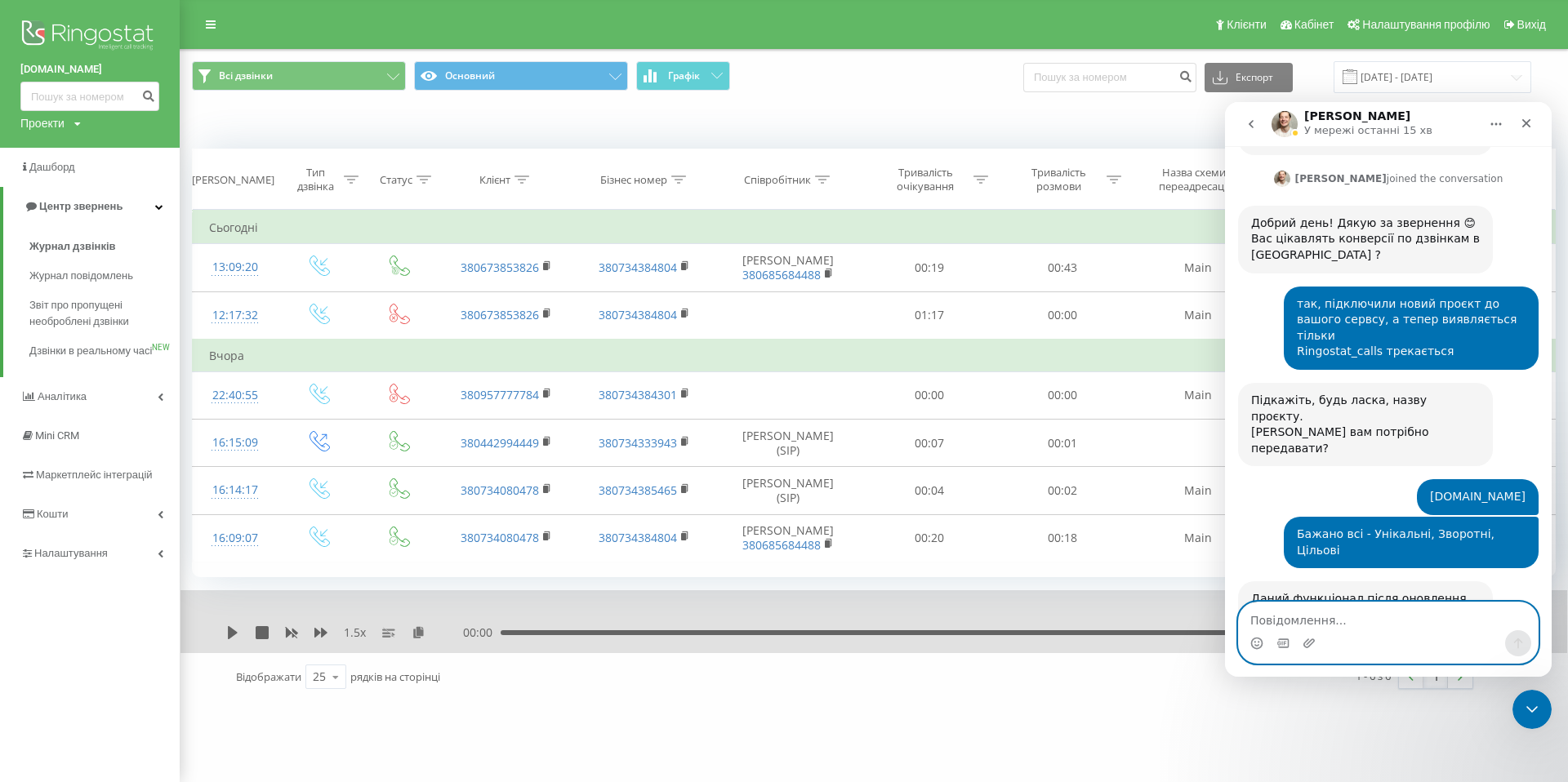
scroll to position [891, 0]
click at [1402, 625] on textarea "Повідомлення..." at bounding box center [1388, 616] width 299 height 28
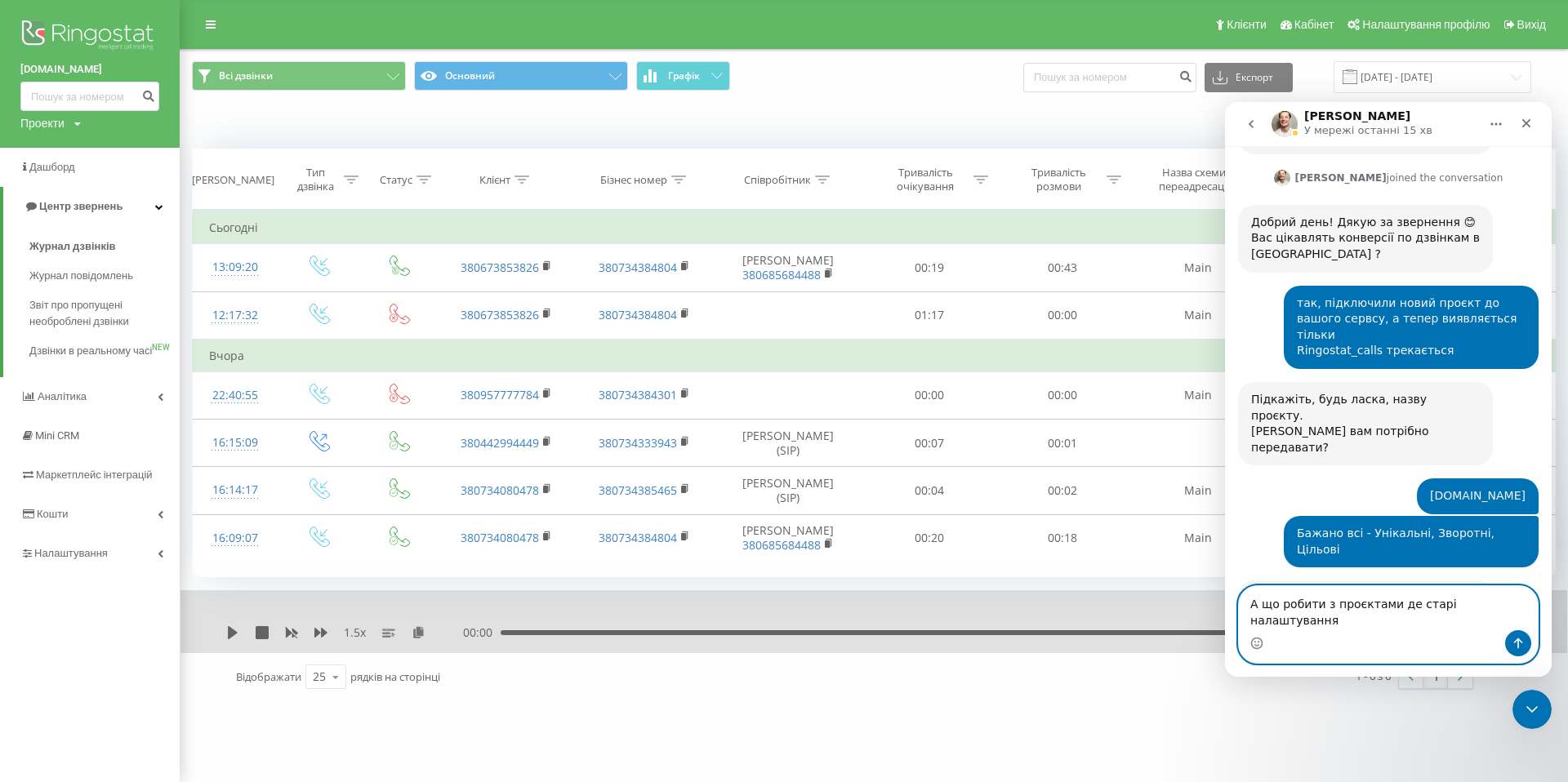
type textarea "А що робити з проєктами [PERSON_NAME] налаштування?"
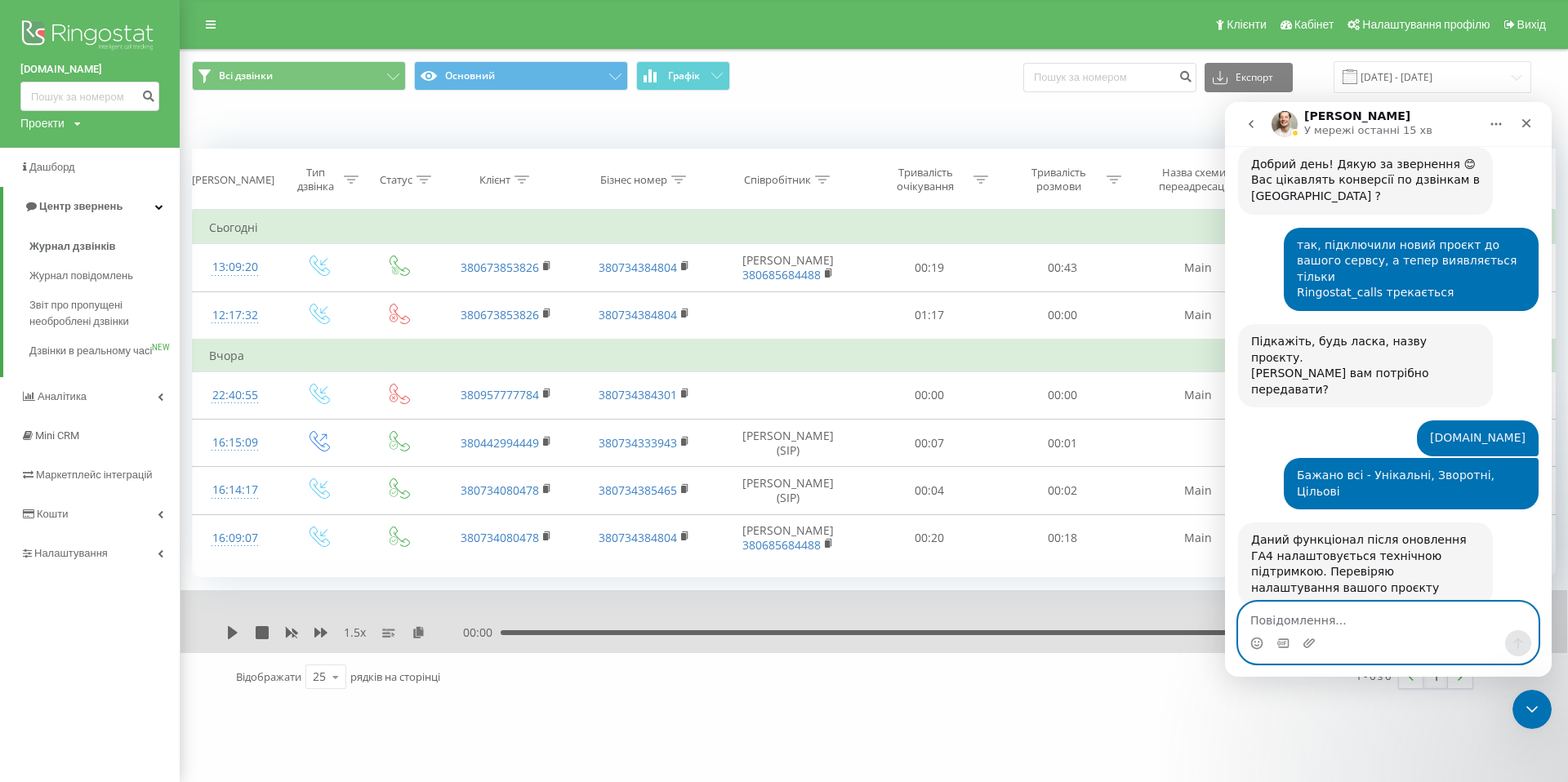
scroll to position [956, 0]
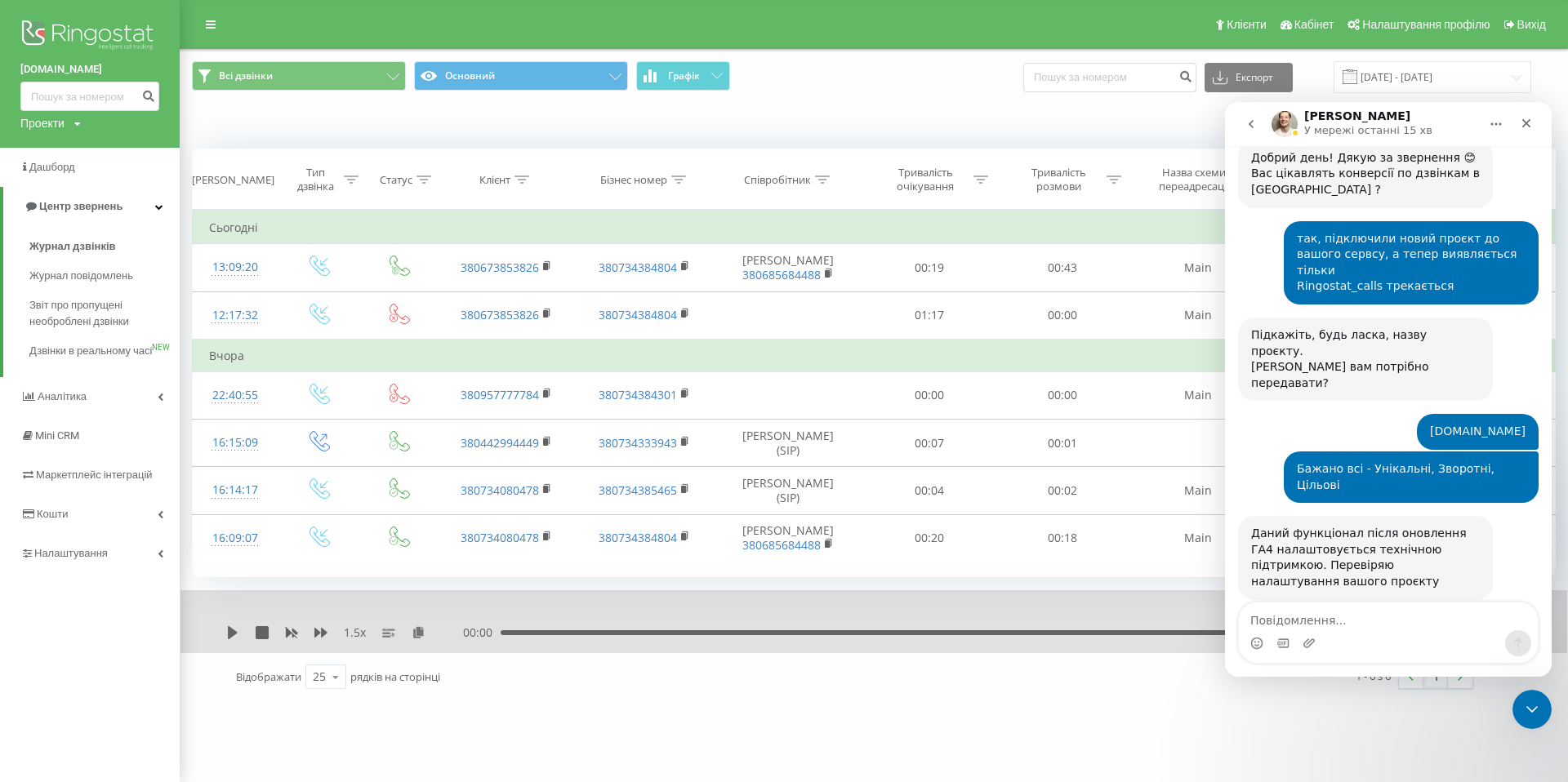
click at [973, 113] on div "Коли дані можуть відрізнятися вiд інших систем" at bounding box center [874, 124] width 1387 height 39
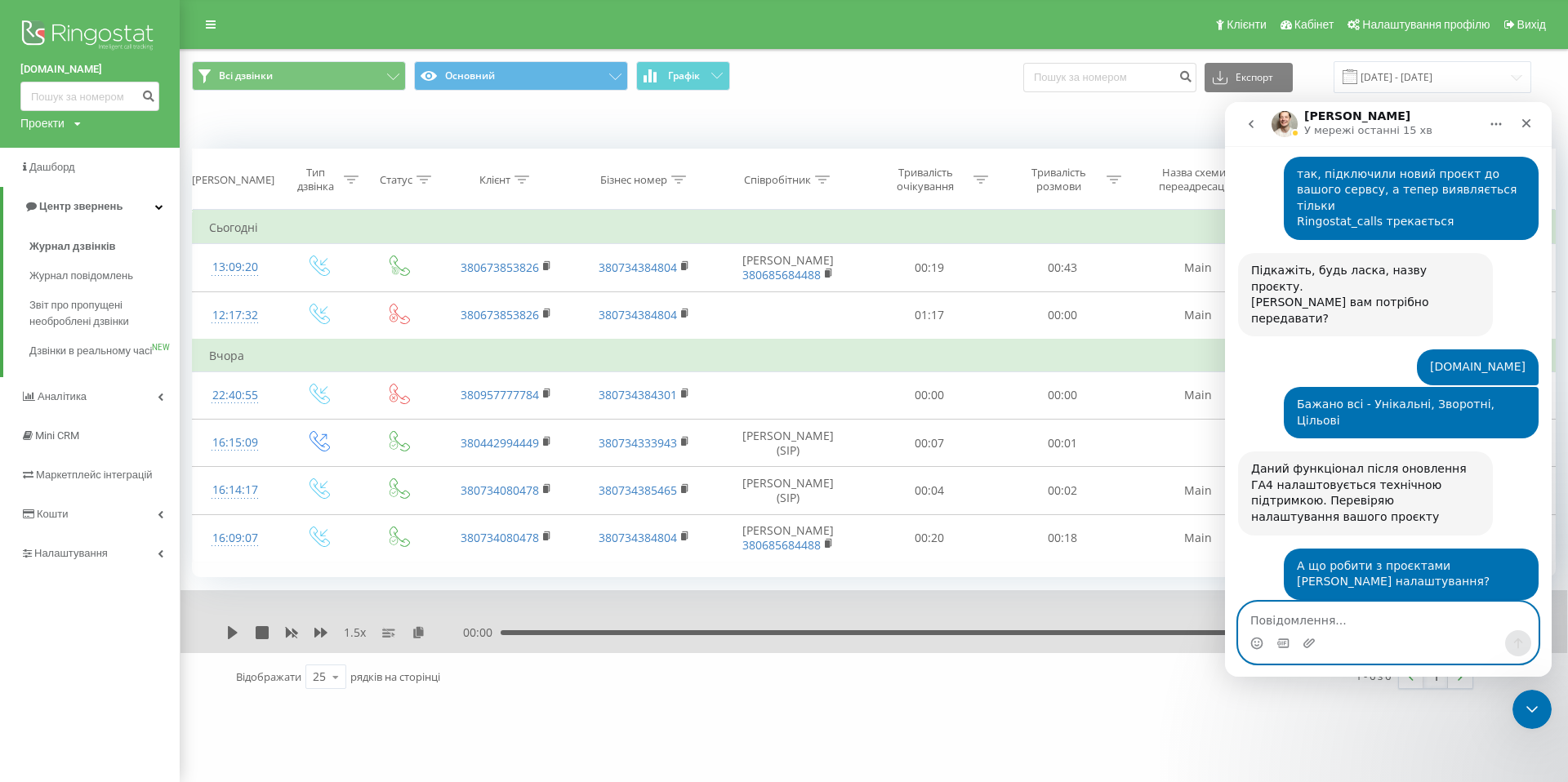
click at [1392, 619] on textarea "Повідомлення..." at bounding box center [1388, 616] width 299 height 28
type textarea "Не відвалиться?"
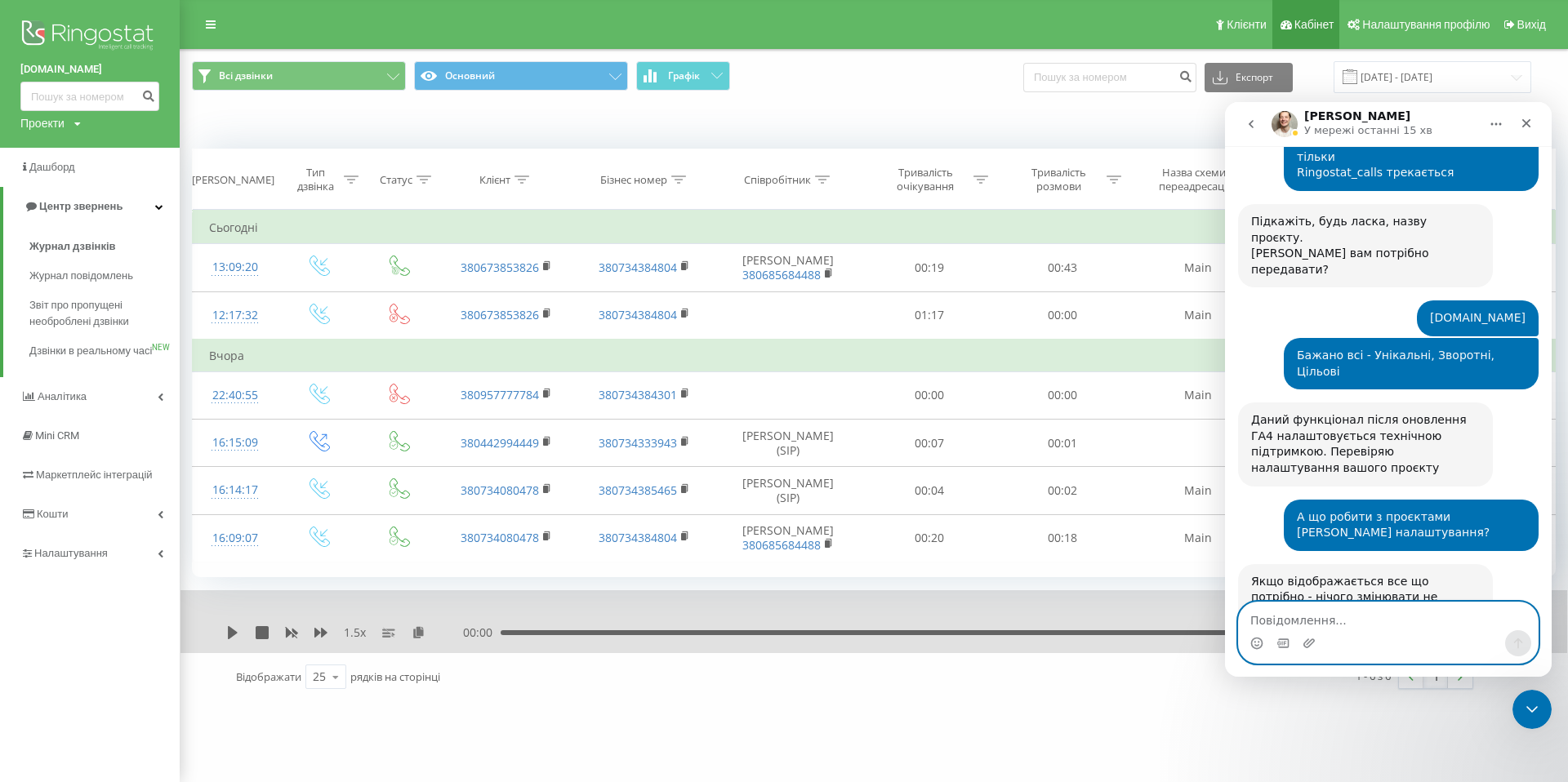
scroll to position [1135, 0]
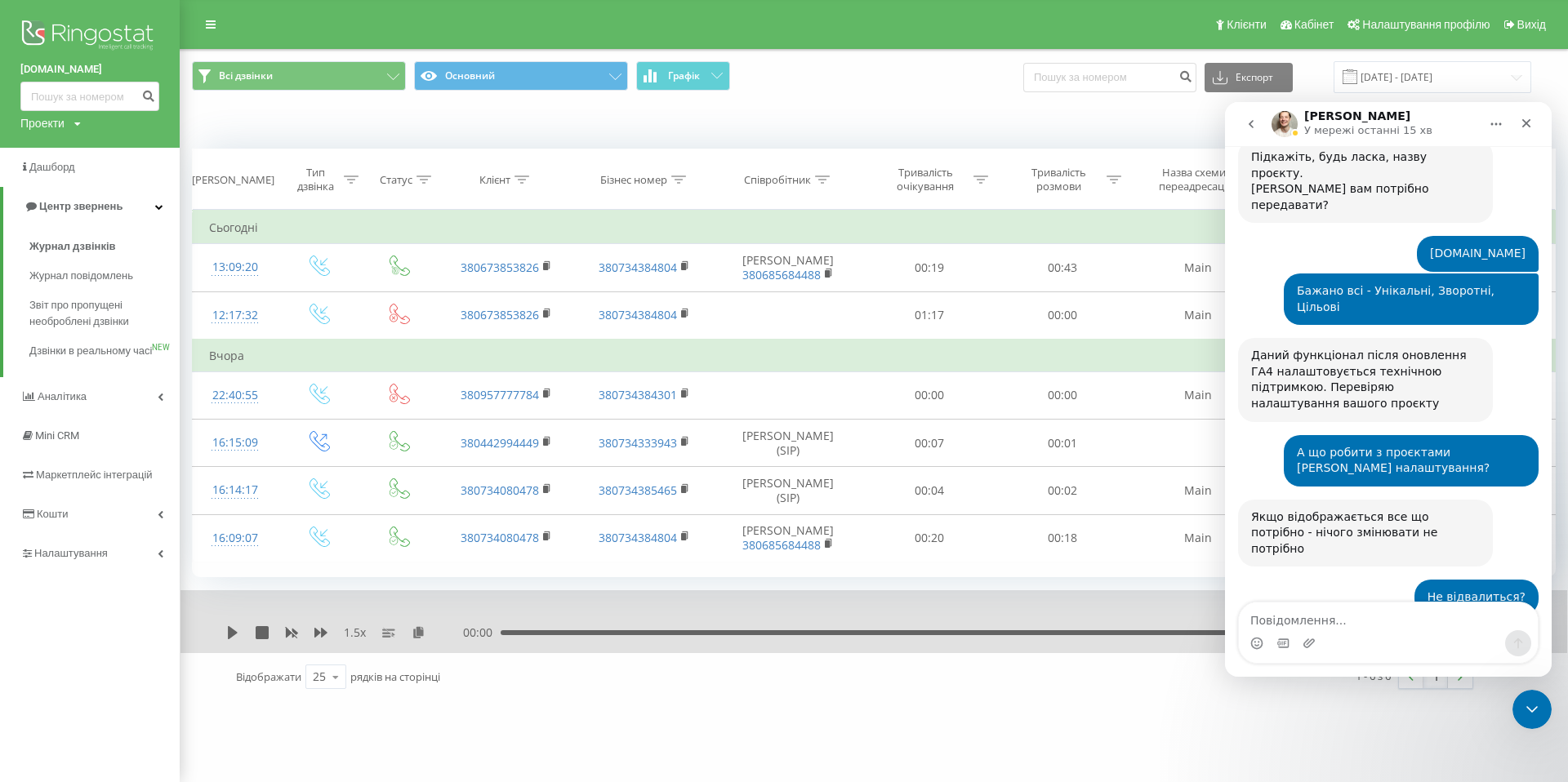
click at [1330, 580] on div "Не відвалиться? Костянтин • 3 хв. тому" at bounding box center [1388, 604] width 300 height 49
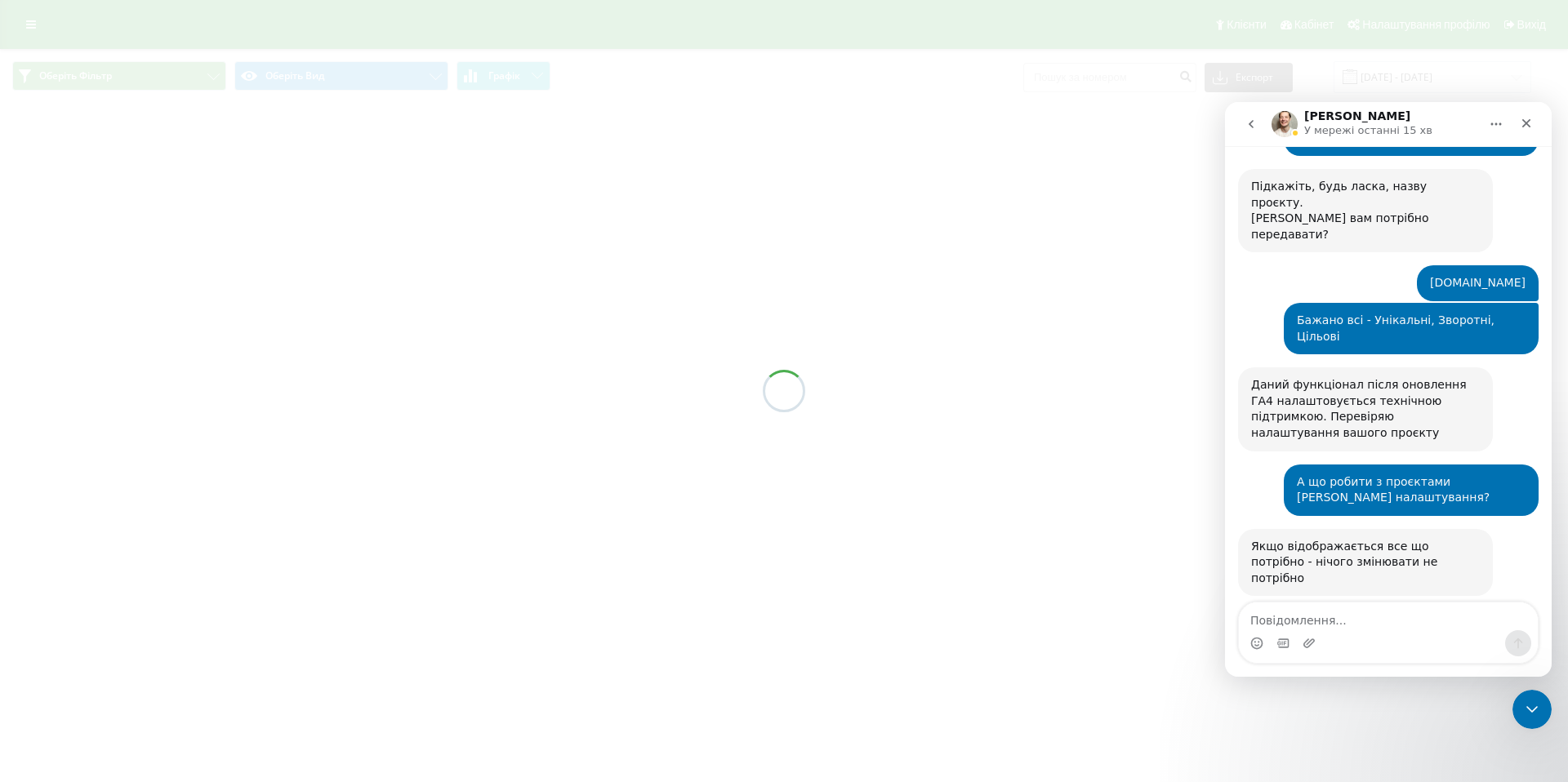
scroll to position [1135, 0]
